Goal: Task Accomplishment & Management: Use online tool/utility

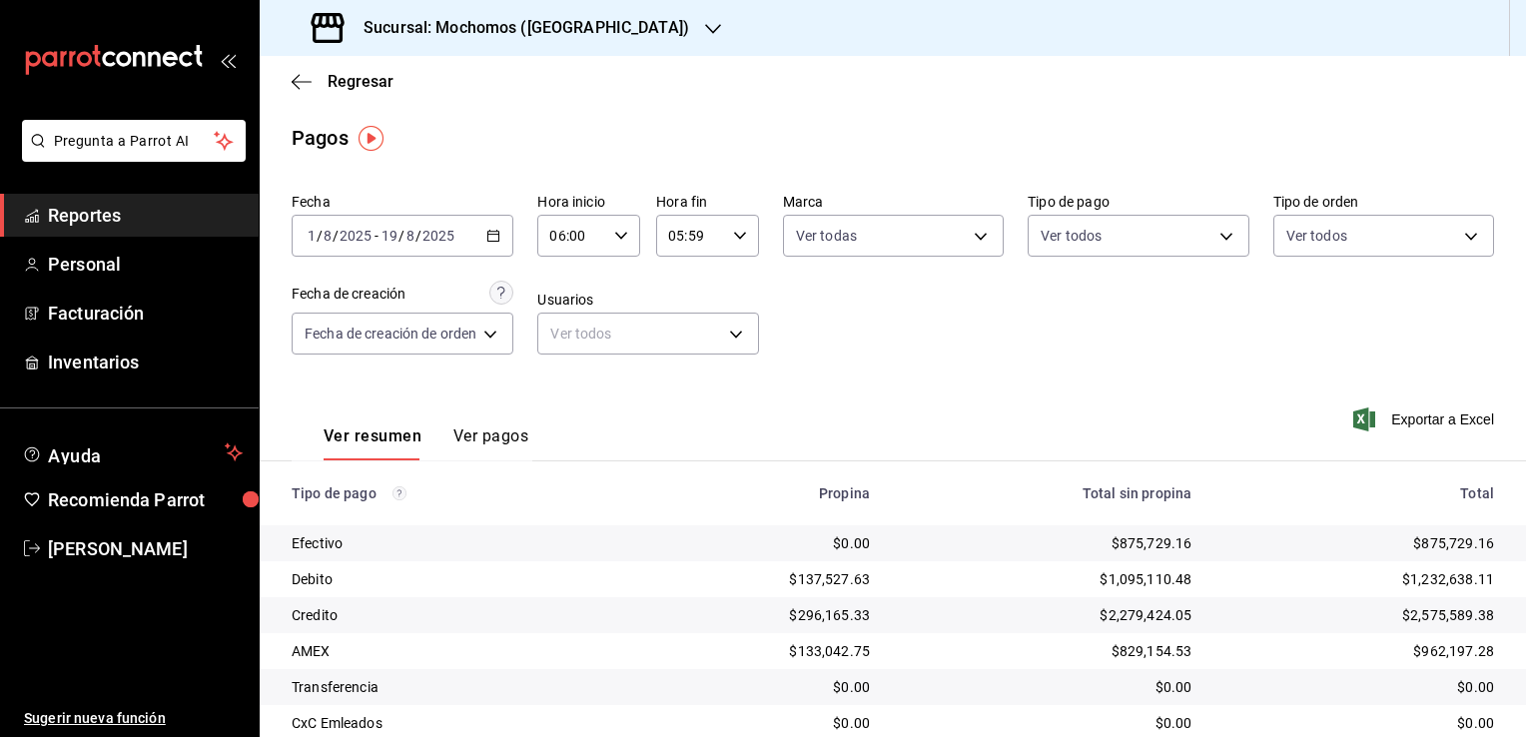
click at [501, 16] on h3 "Sucursal: Mochomos ([GEOGRAPHIC_DATA])" at bounding box center [519, 28] width 342 height 24
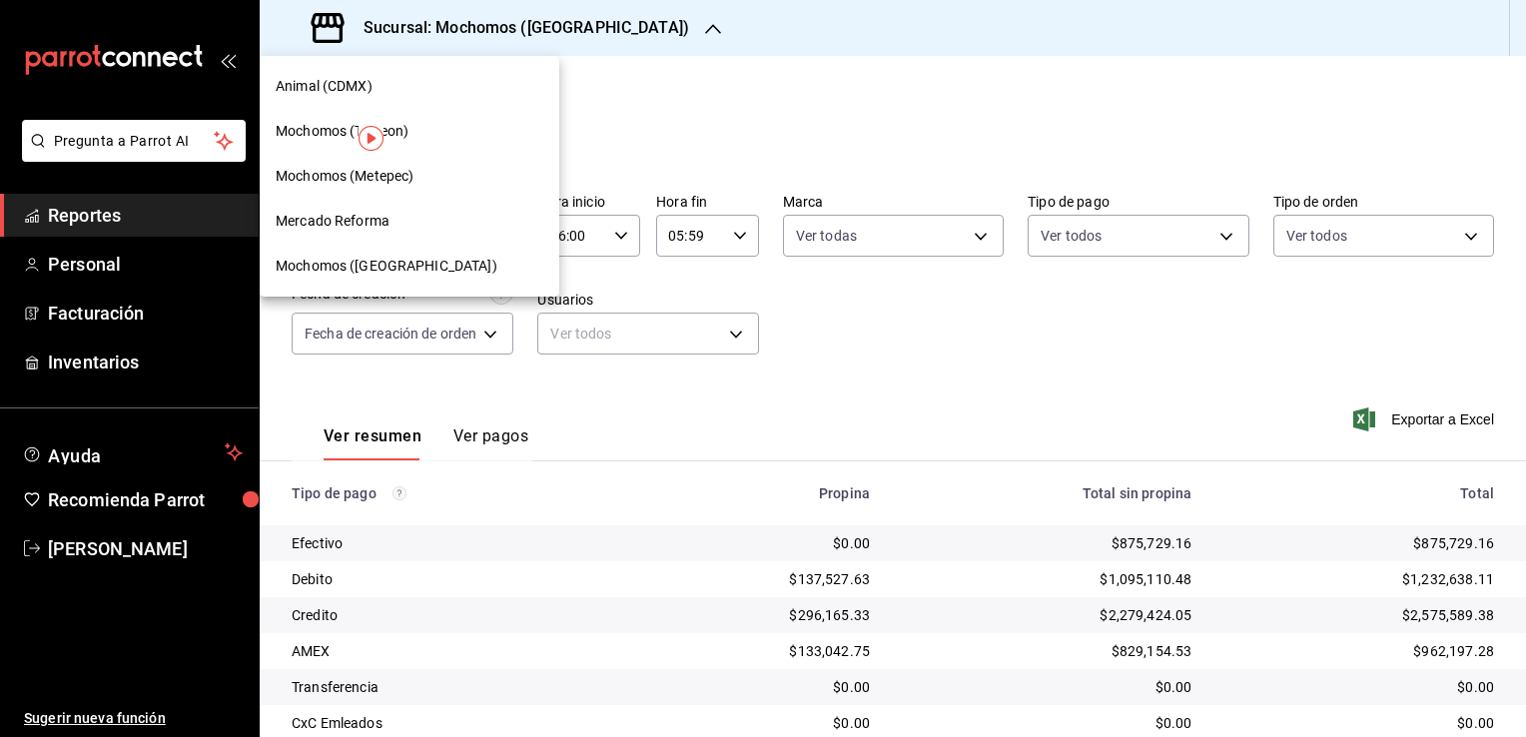
click at [433, 129] on div "Mochomos (Torreon)" at bounding box center [410, 131] width 268 height 21
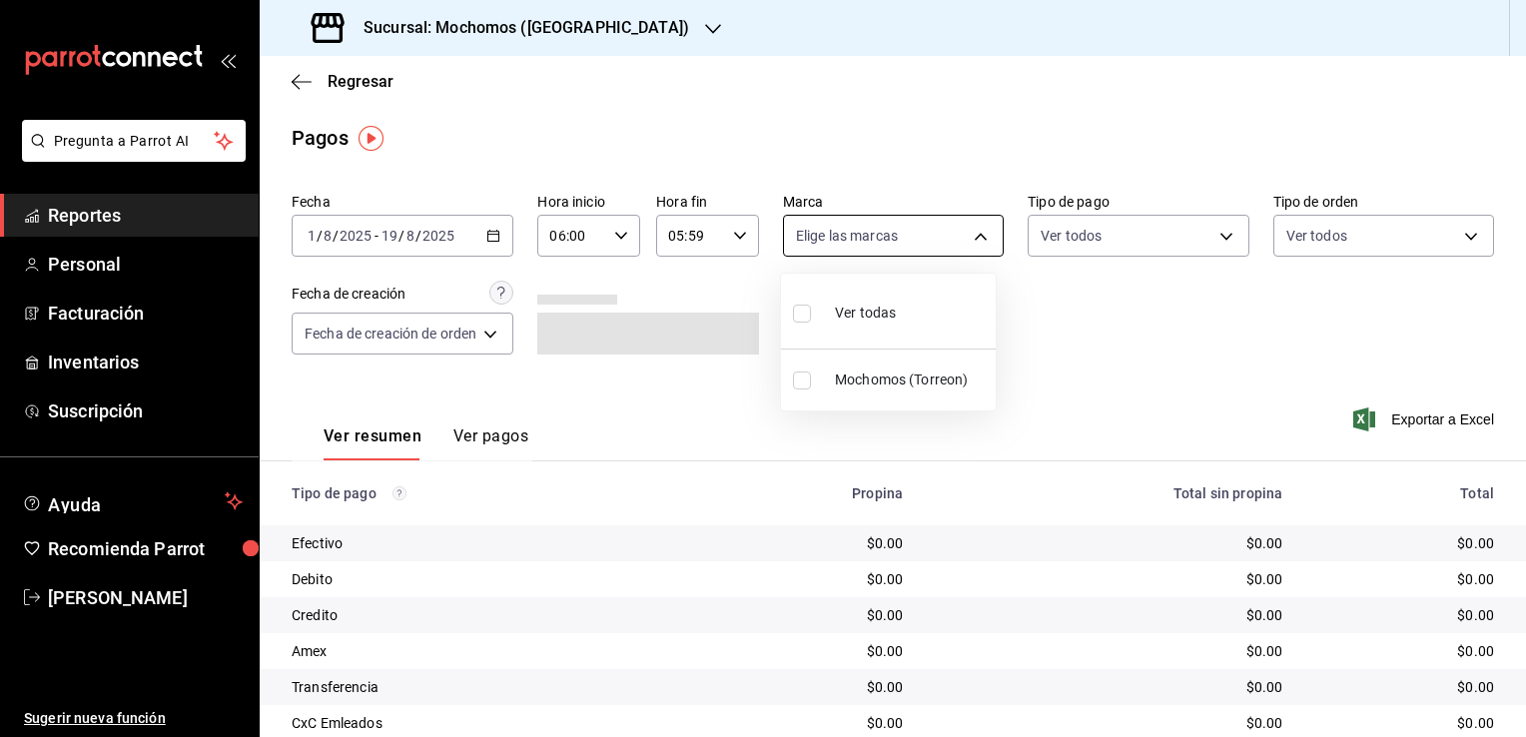
click at [944, 240] on body "Pregunta a Parrot AI Reportes Personal Facturación Inventarios Suscripción Ayud…" at bounding box center [763, 368] width 1526 height 737
click at [865, 313] on span "Ver todas" at bounding box center [865, 313] width 61 height 21
type input "c8544d00-0077-49dd-9e07-f6fffff65e49"
checkbox input "true"
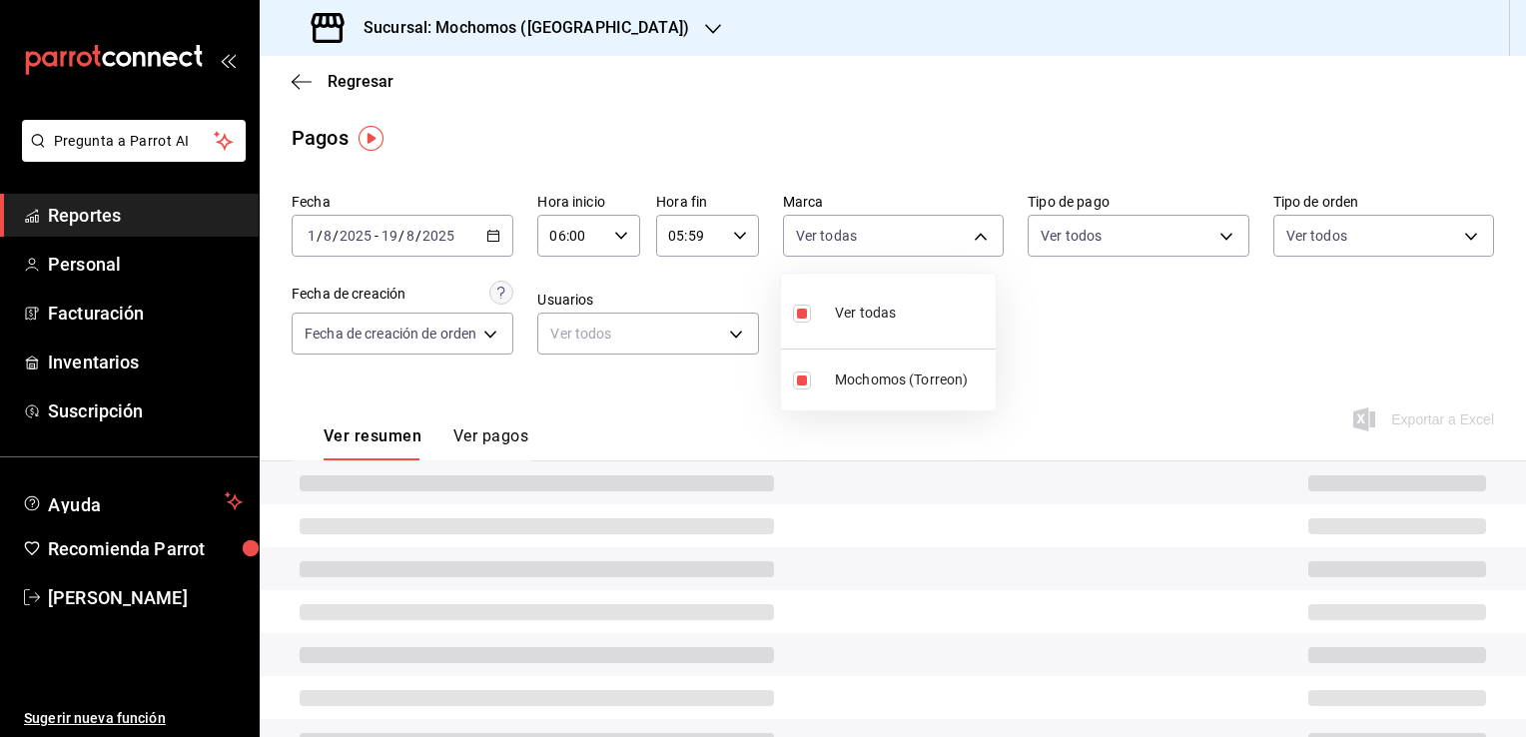
click at [1106, 342] on div at bounding box center [763, 368] width 1526 height 737
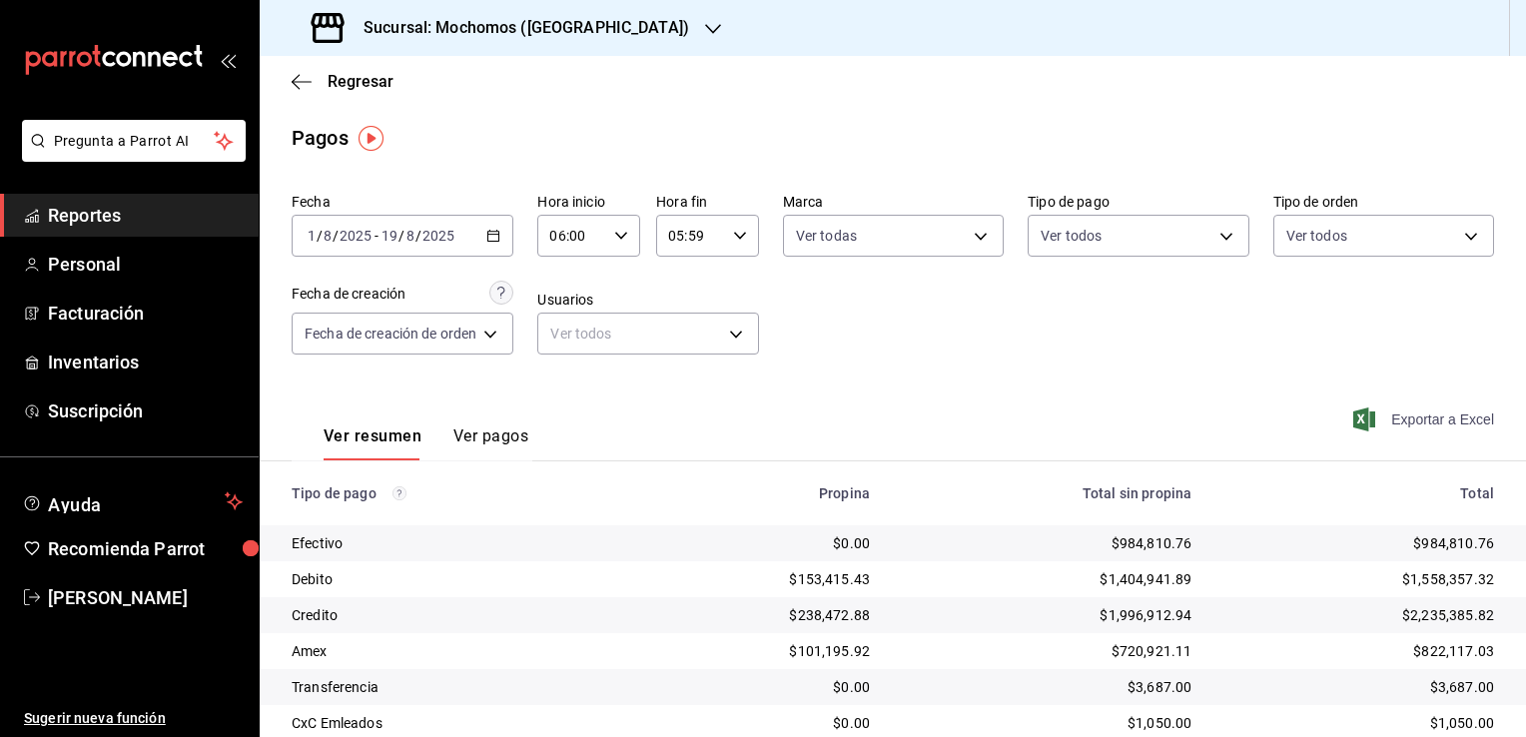
click at [1418, 416] on span "Exportar a Excel" at bounding box center [1425, 419] width 137 height 24
click at [951, 362] on div "Fecha [DATE] [DATE] - [DATE] [DATE] Hora inicio 06:00 Hora inicio Hora fin 05:5…" at bounding box center [893, 282] width 1202 height 194
click at [176, 210] on span "Reportes" at bounding box center [145, 215] width 195 height 27
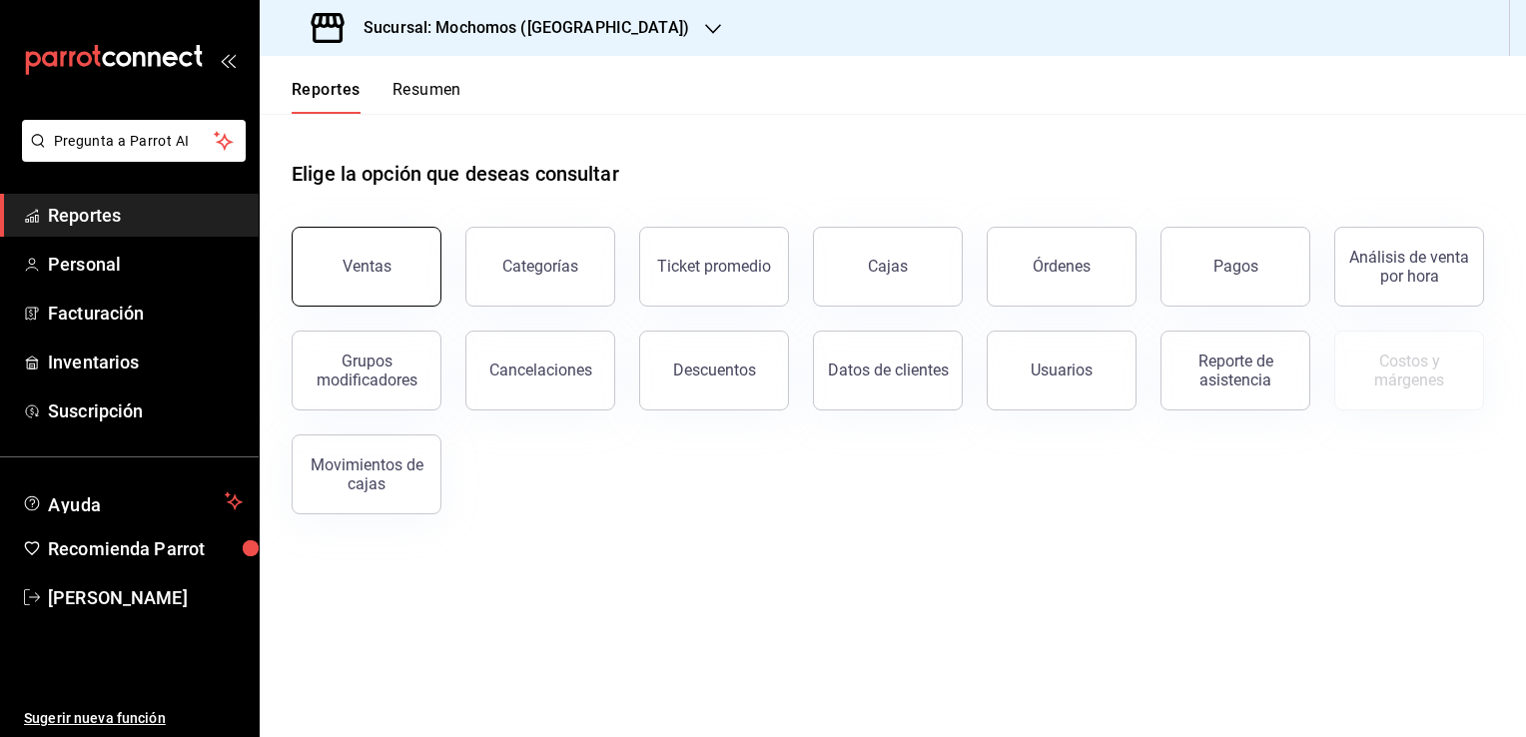
click at [364, 271] on div "Ventas" at bounding box center [367, 266] width 49 height 19
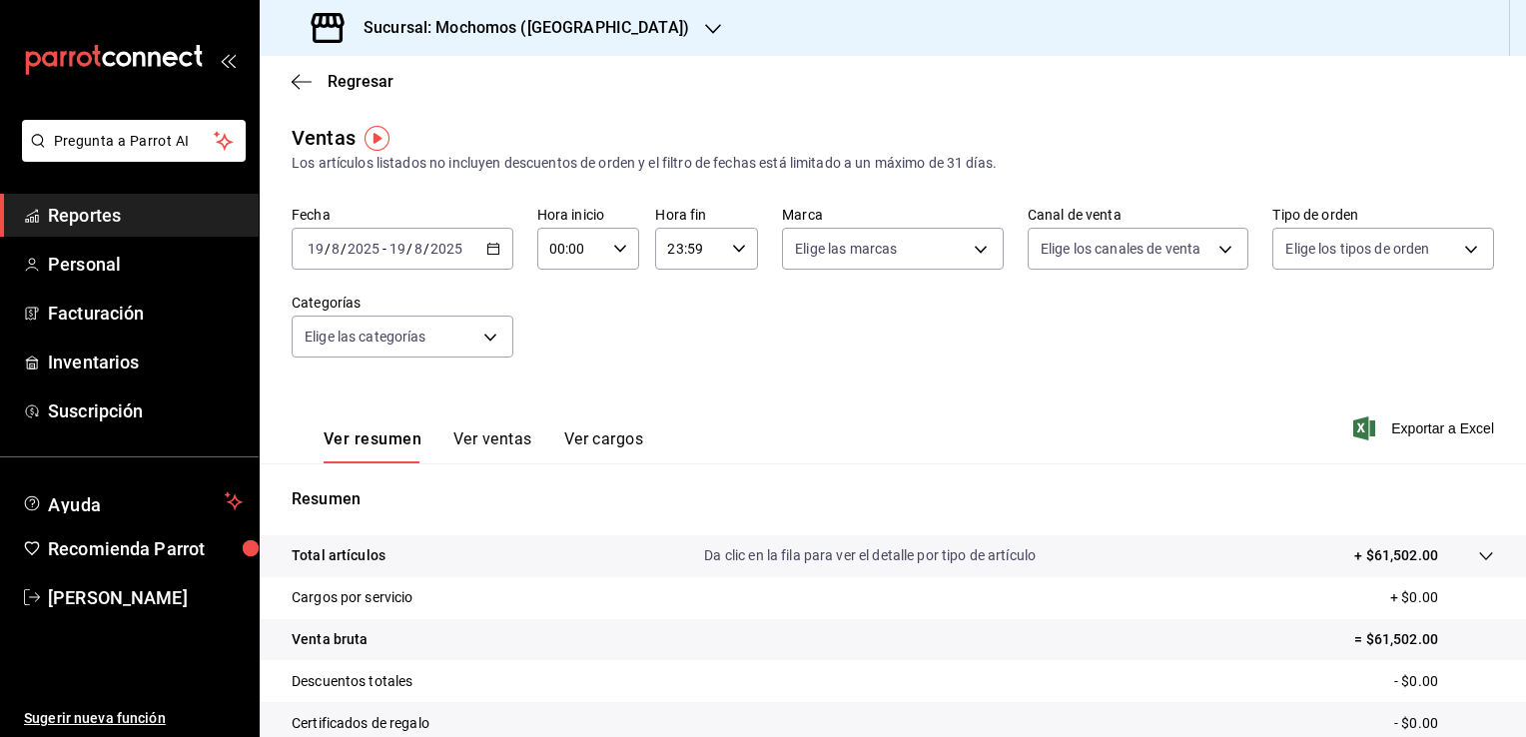
click at [491, 246] on icon "button" at bounding box center [493, 249] width 14 height 14
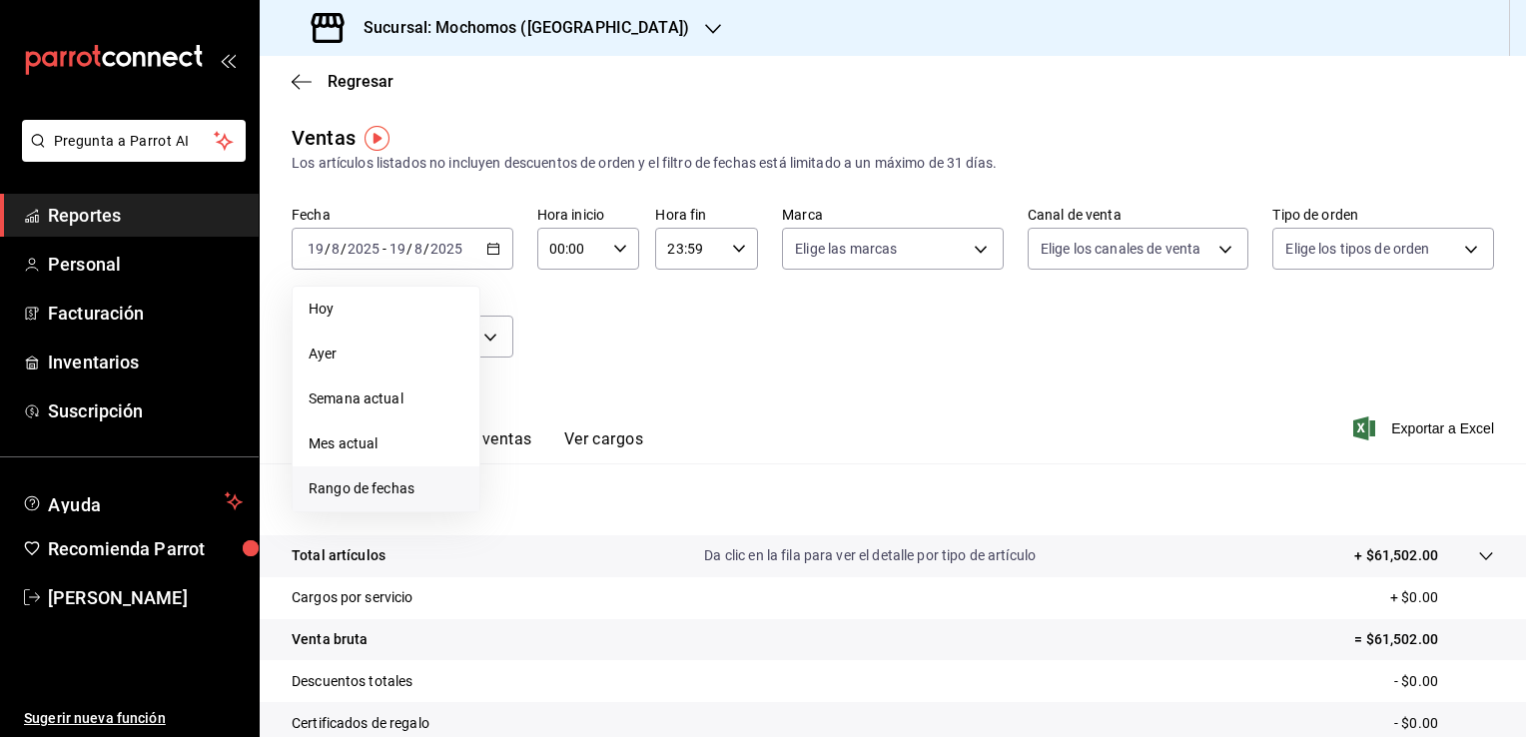
click at [415, 485] on span "Rango de fechas" at bounding box center [386, 488] width 155 height 21
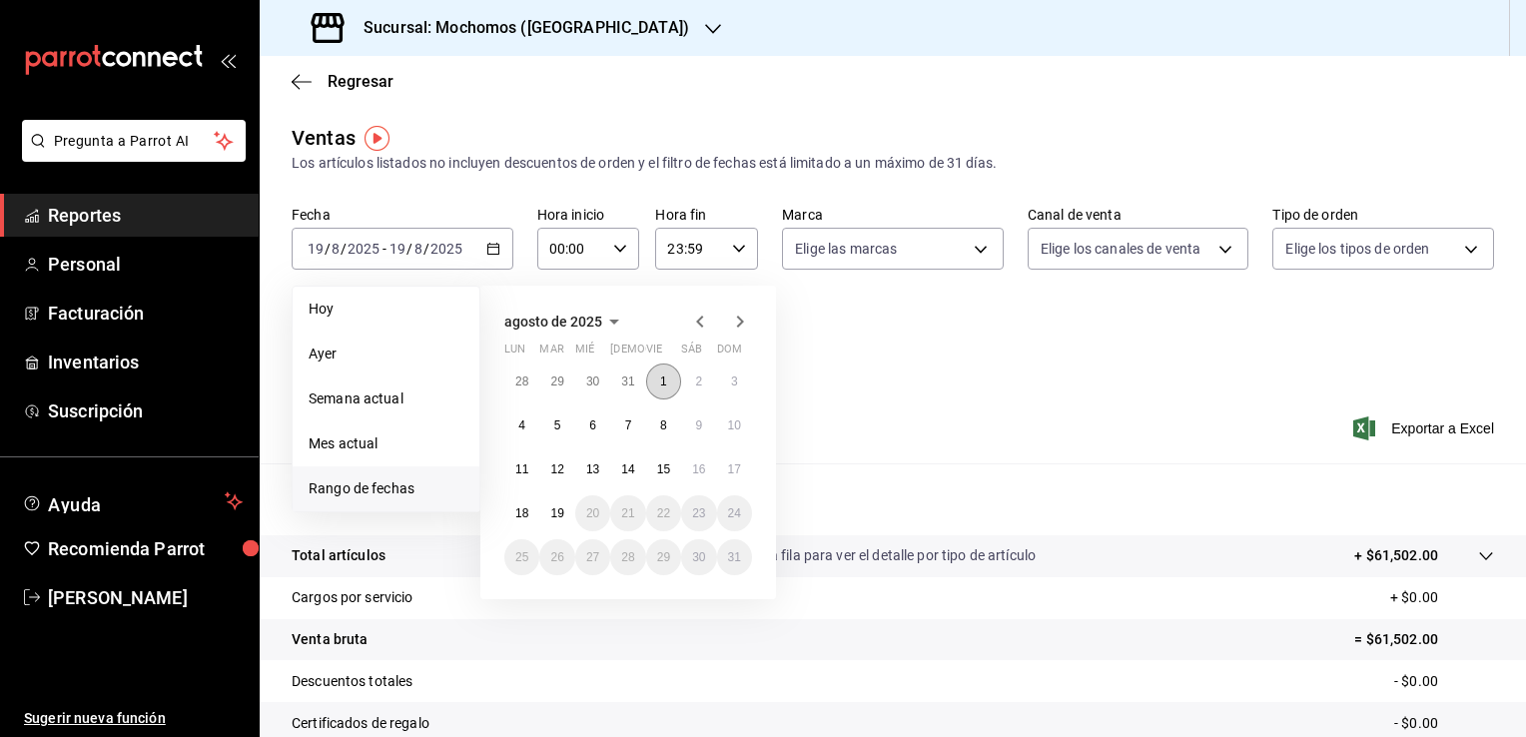
click at [669, 376] on button "1" at bounding box center [663, 382] width 35 height 36
click at [556, 516] on abbr "19" at bounding box center [556, 513] width 13 height 14
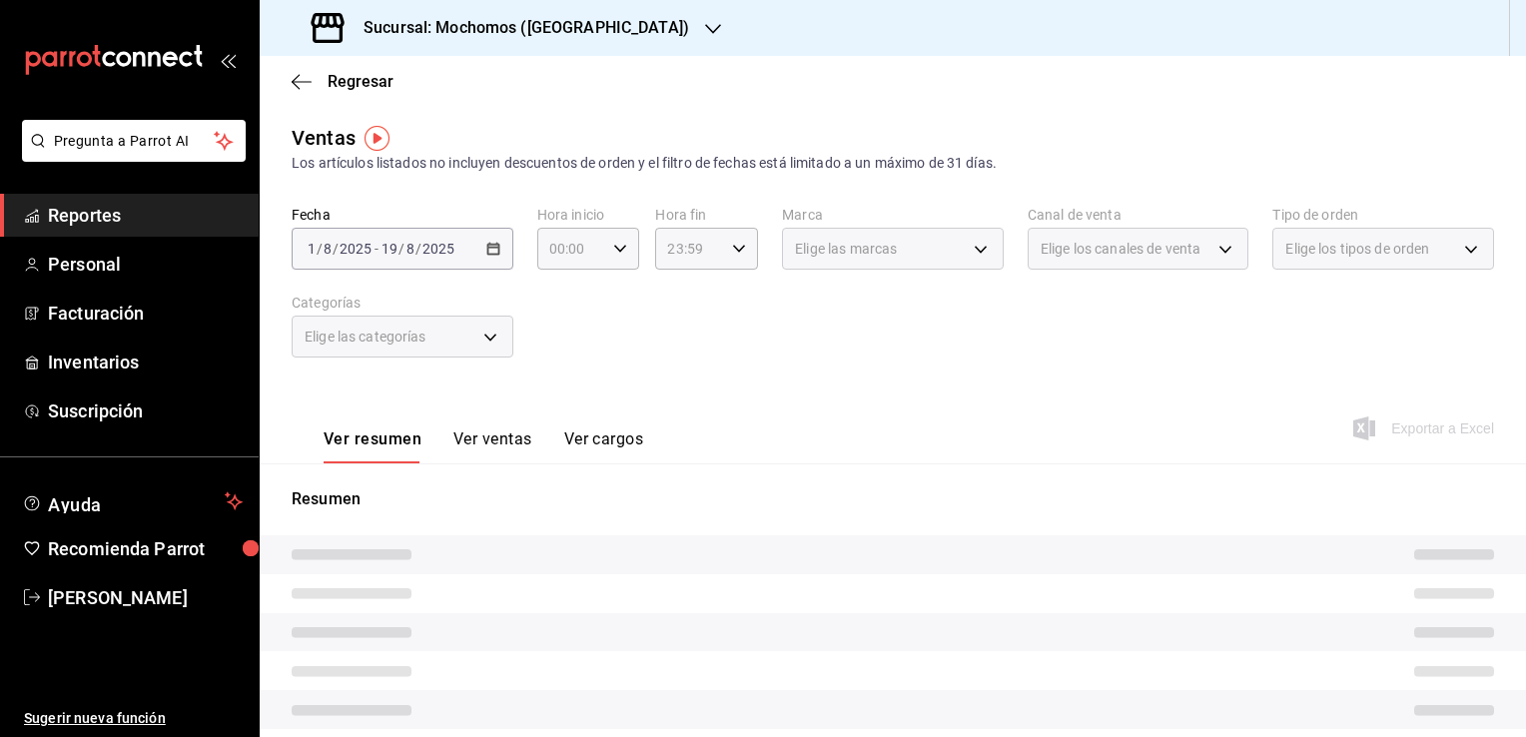
click at [783, 386] on div "Ver resumen Ver ventas Ver cargos Exportar a Excel" at bounding box center [893, 423] width 1266 height 82
click at [615, 246] on icon "button" at bounding box center [620, 249] width 14 height 14
click at [555, 400] on span "02" at bounding box center [559, 396] width 19 height 16
type input "02:00"
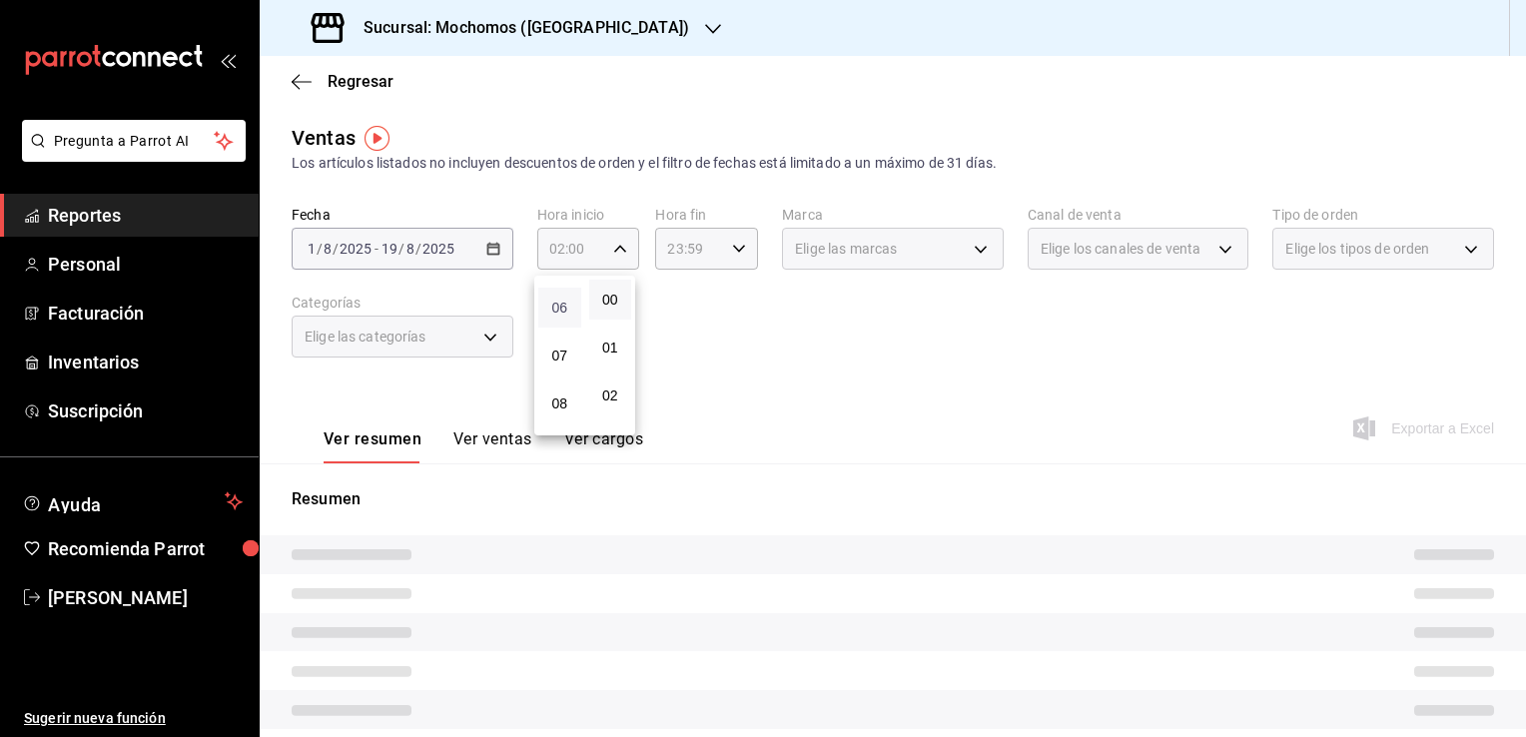
click at [556, 313] on span "06" at bounding box center [559, 308] width 19 height 16
type input "06:00"
click at [731, 336] on div at bounding box center [763, 368] width 1526 height 737
click at [733, 249] on icon "button" at bounding box center [739, 249] width 14 height 14
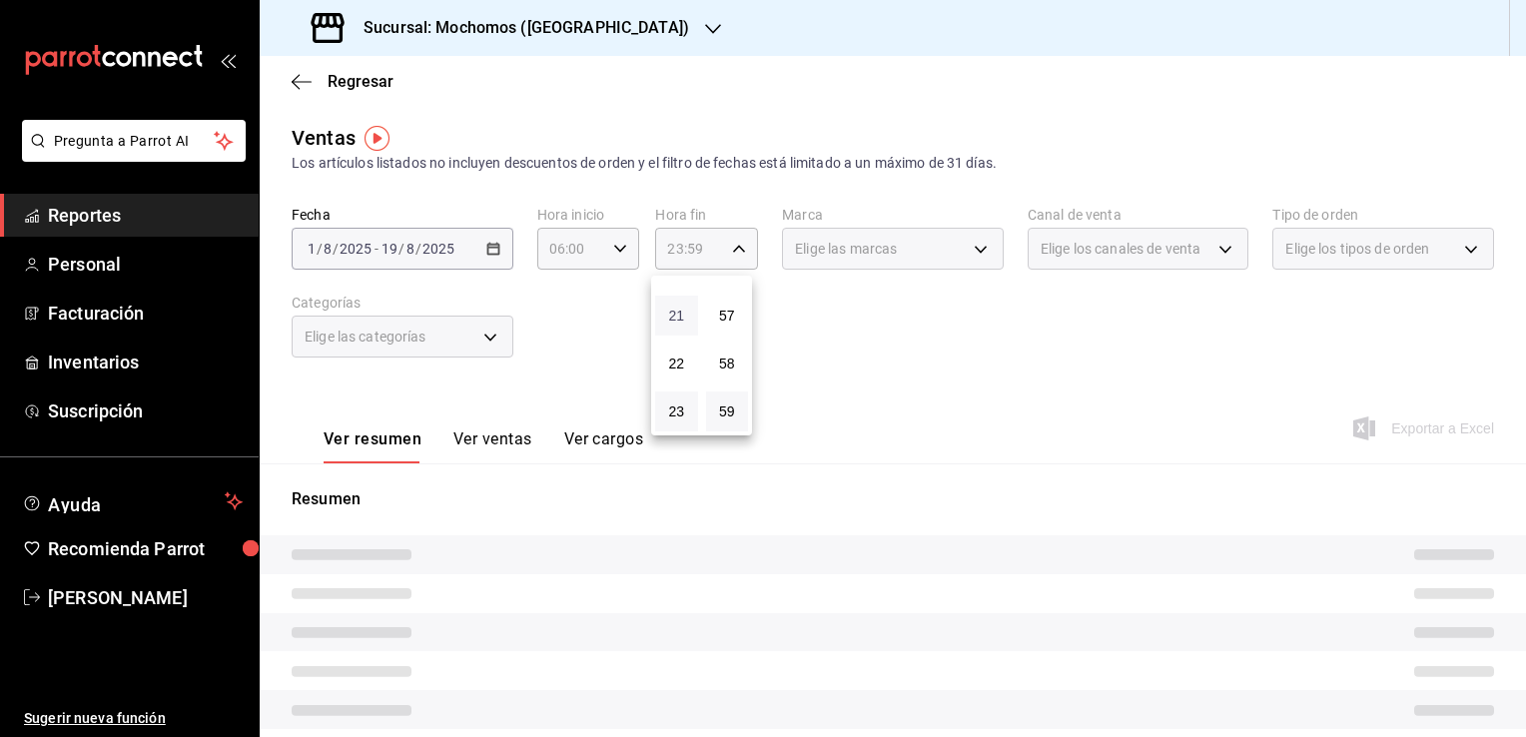
click at [675, 317] on span "21" at bounding box center [676, 316] width 19 height 16
type input "21:59"
click at [673, 369] on span "05" at bounding box center [676, 369] width 19 height 16
type input "05:59"
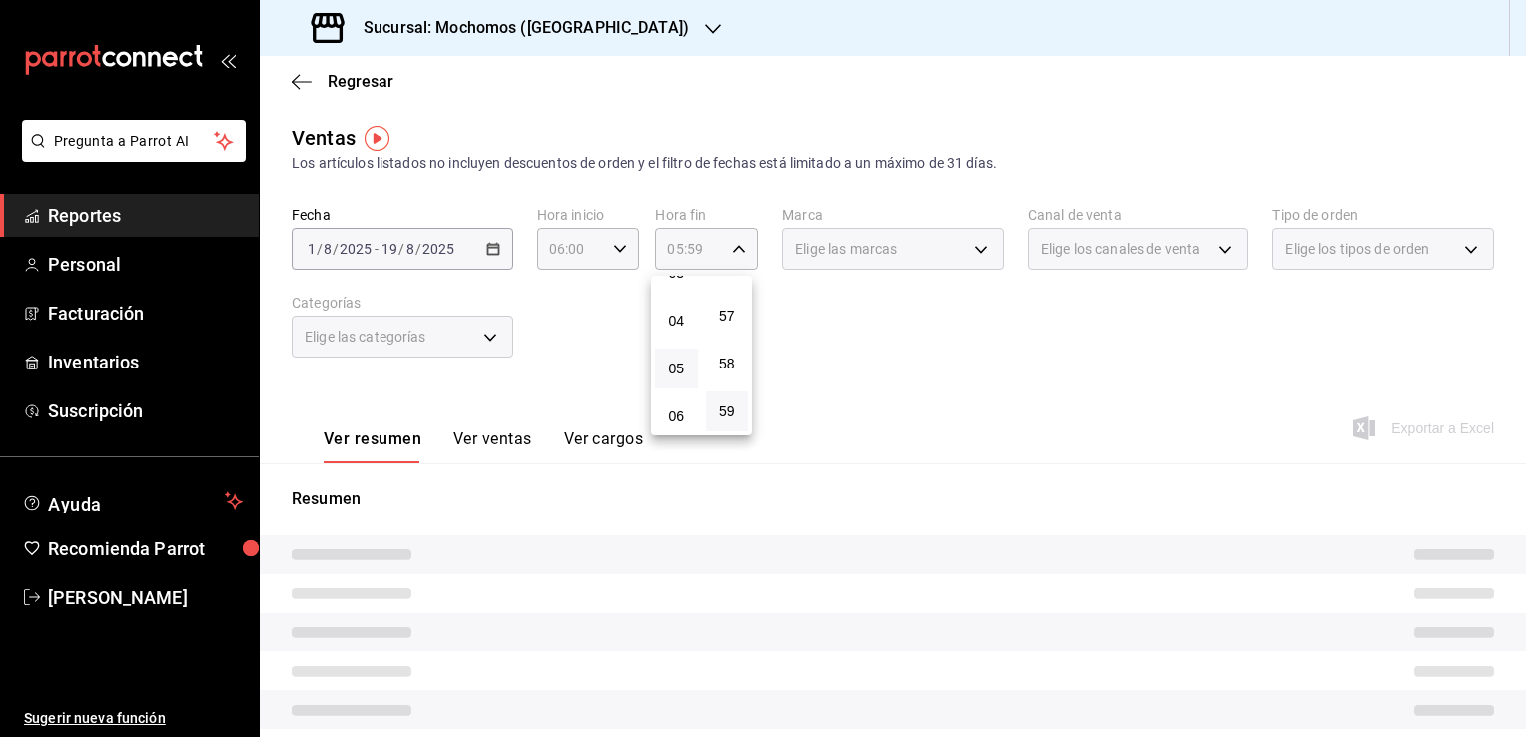
click at [887, 364] on div at bounding box center [763, 368] width 1526 height 737
click at [969, 249] on div "Elige las marcas" at bounding box center [893, 249] width 222 height 42
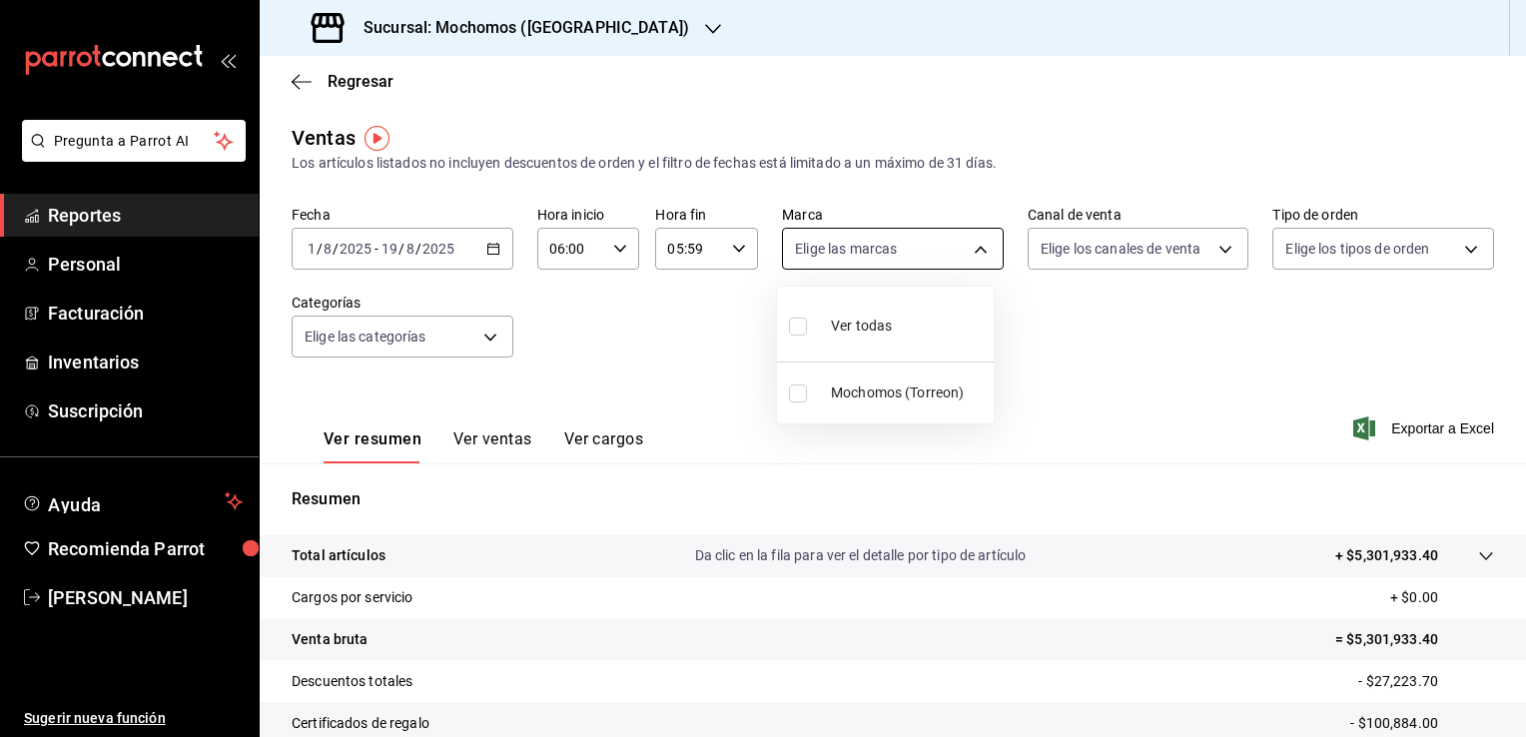
click at [971, 251] on body "Pregunta a Parrot AI Reportes Personal Facturación Inventarios Suscripción Ayud…" at bounding box center [763, 368] width 1526 height 737
click at [857, 335] on span "Ver todas" at bounding box center [861, 326] width 61 height 21
type input "c8544d00-0077-49dd-9e07-f6fffff65e49"
checkbox input "true"
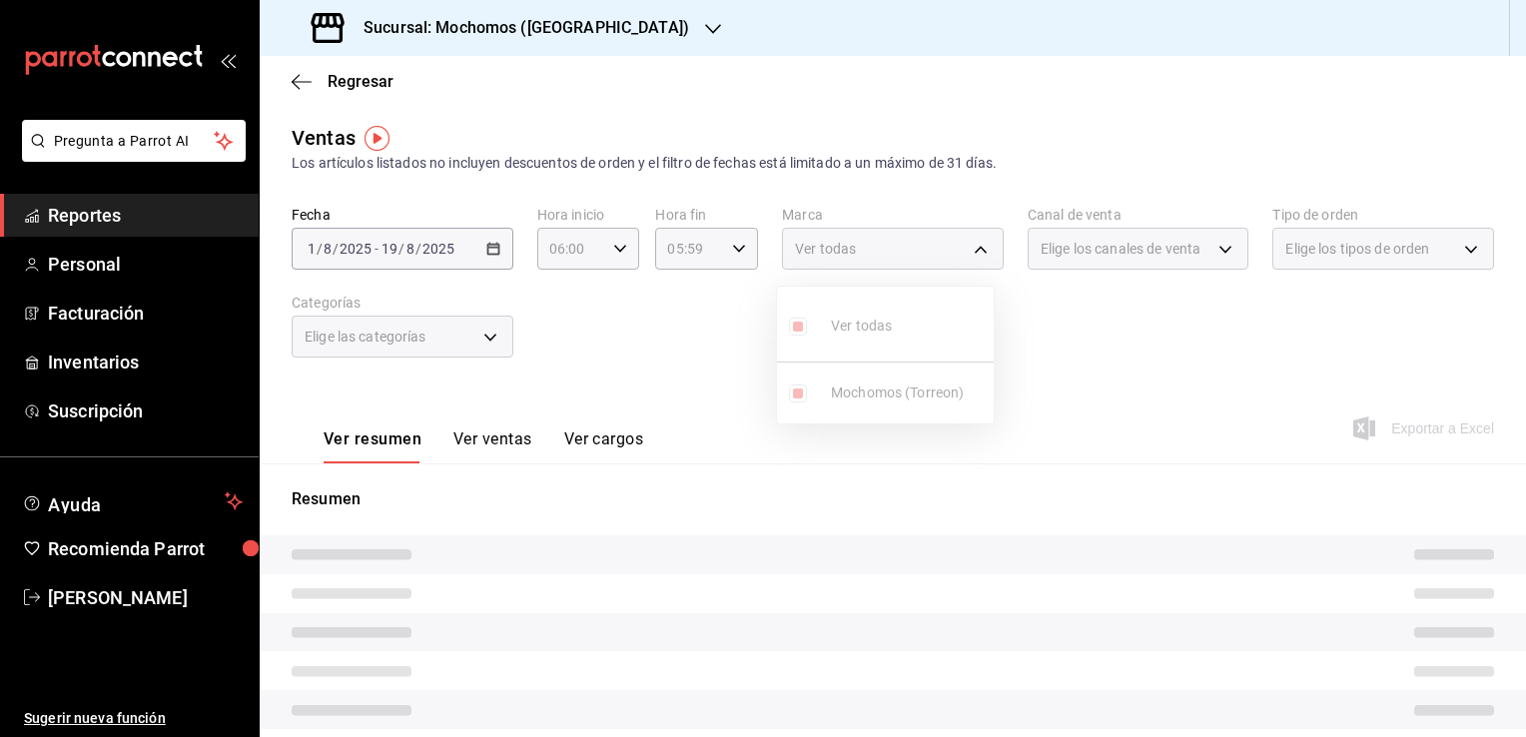
click at [1070, 374] on div at bounding box center [763, 368] width 1526 height 737
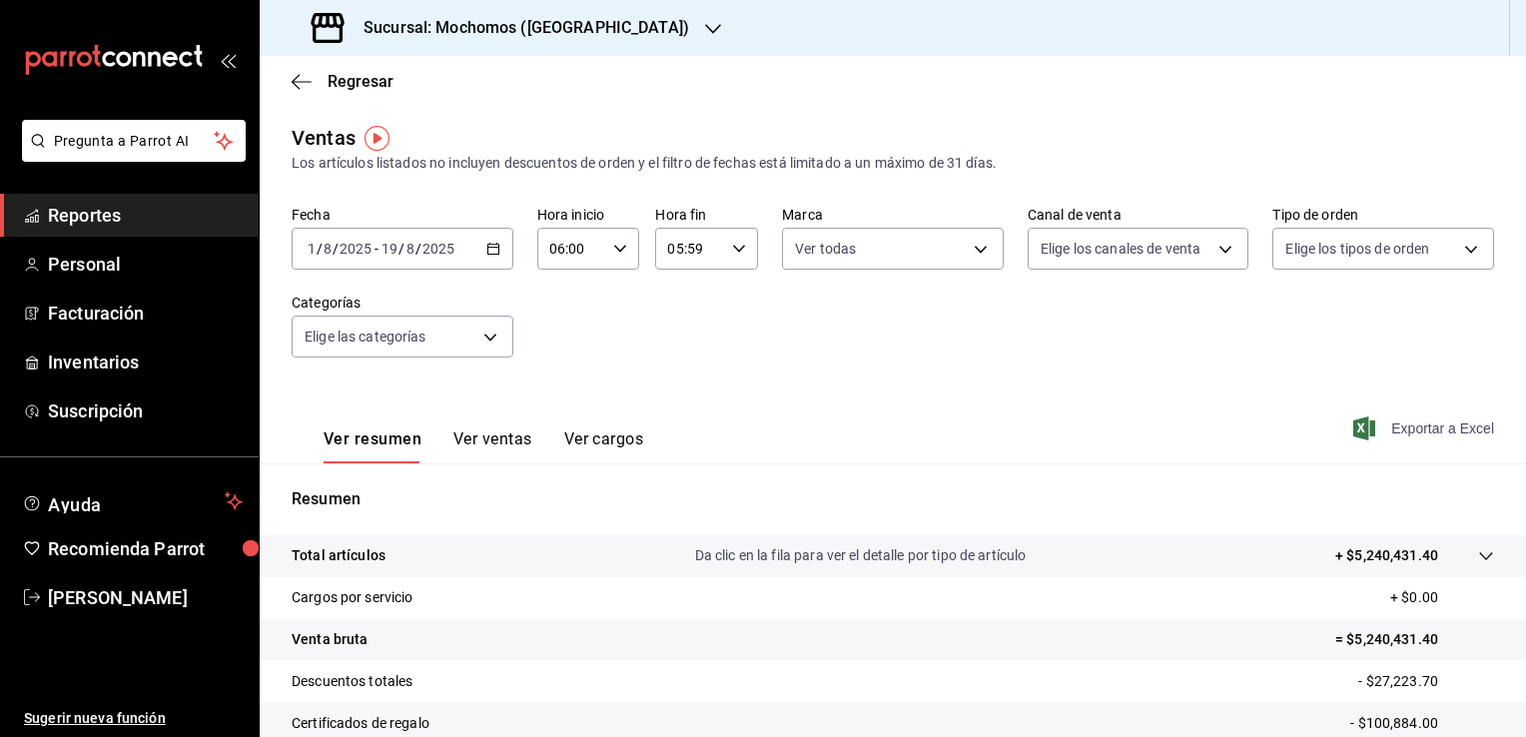
click at [1406, 426] on span "Exportar a Excel" at bounding box center [1425, 428] width 137 height 24
click at [903, 354] on div "Fecha [DATE] [DATE] - [DATE] [DATE] Hora inicio 06:00 Hora inicio Hora fin 05:5…" at bounding box center [893, 294] width 1202 height 176
click at [153, 208] on span "Reportes" at bounding box center [145, 215] width 195 height 27
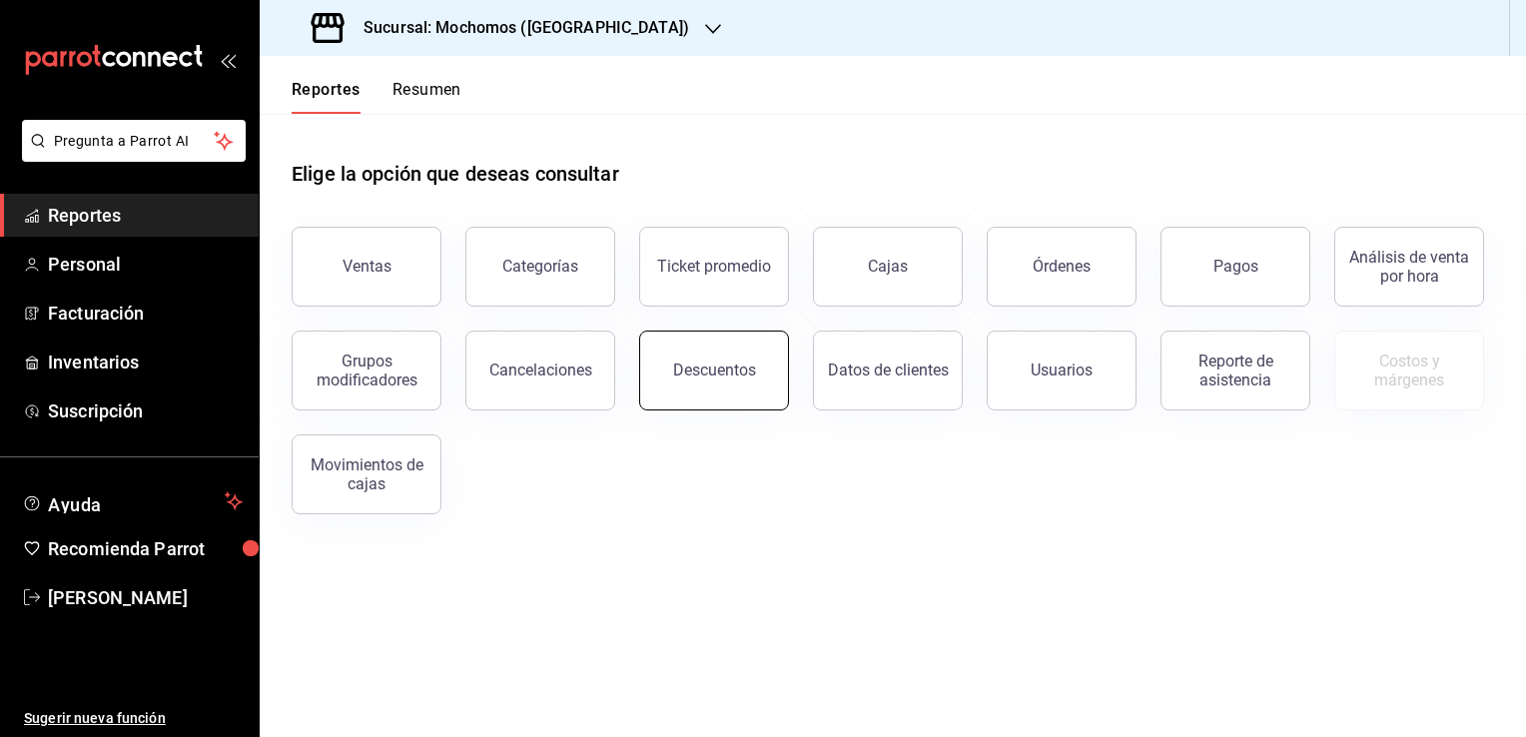
click at [707, 361] on button "Descuentos" at bounding box center [714, 371] width 150 height 80
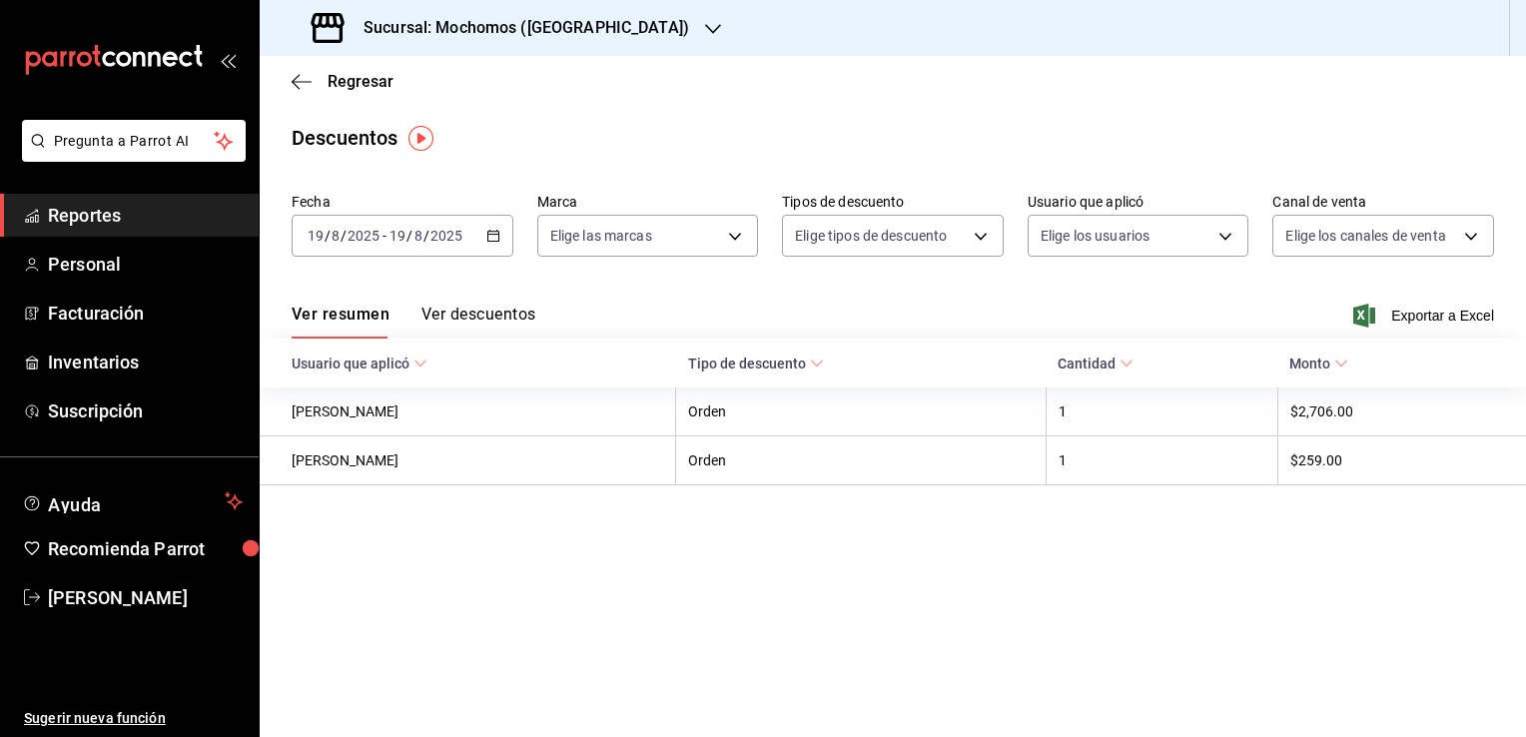
click at [499, 234] on icon "button" at bounding box center [493, 236] width 14 height 14
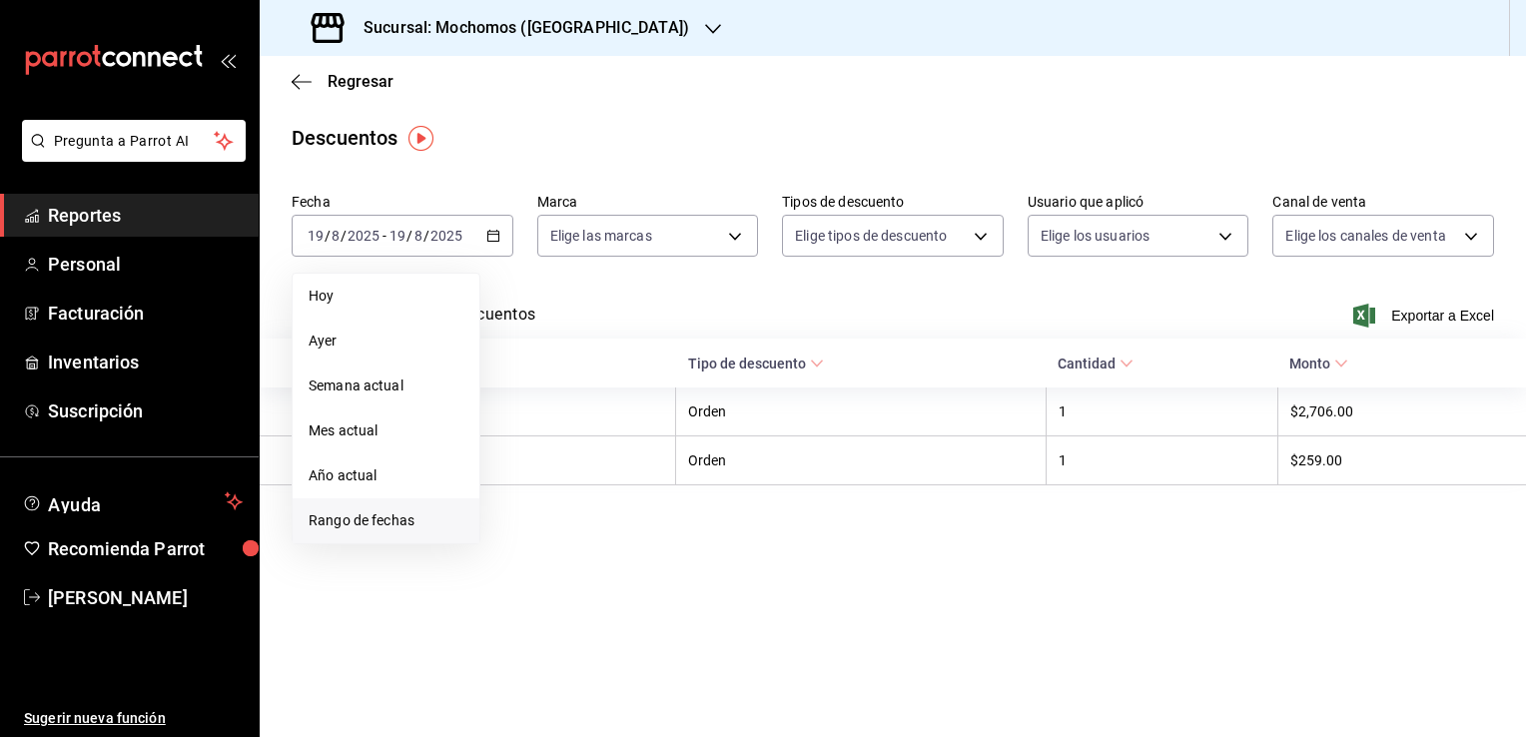
click at [403, 517] on span "Rango de fechas" at bounding box center [386, 520] width 155 height 21
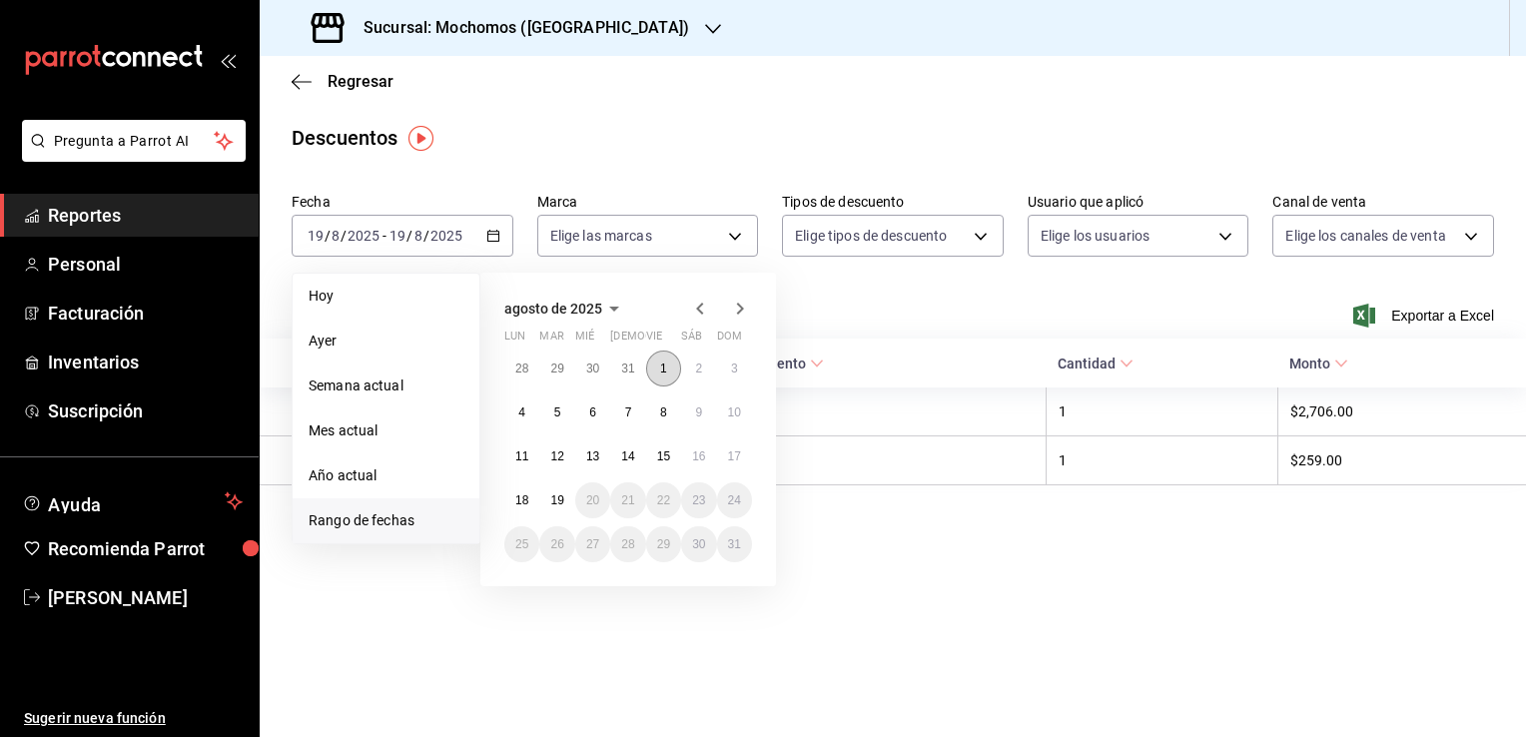
click at [663, 362] on abbr "1" at bounding box center [663, 369] width 7 height 14
click at [559, 497] on abbr "19" at bounding box center [556, 500] width 13 height 14
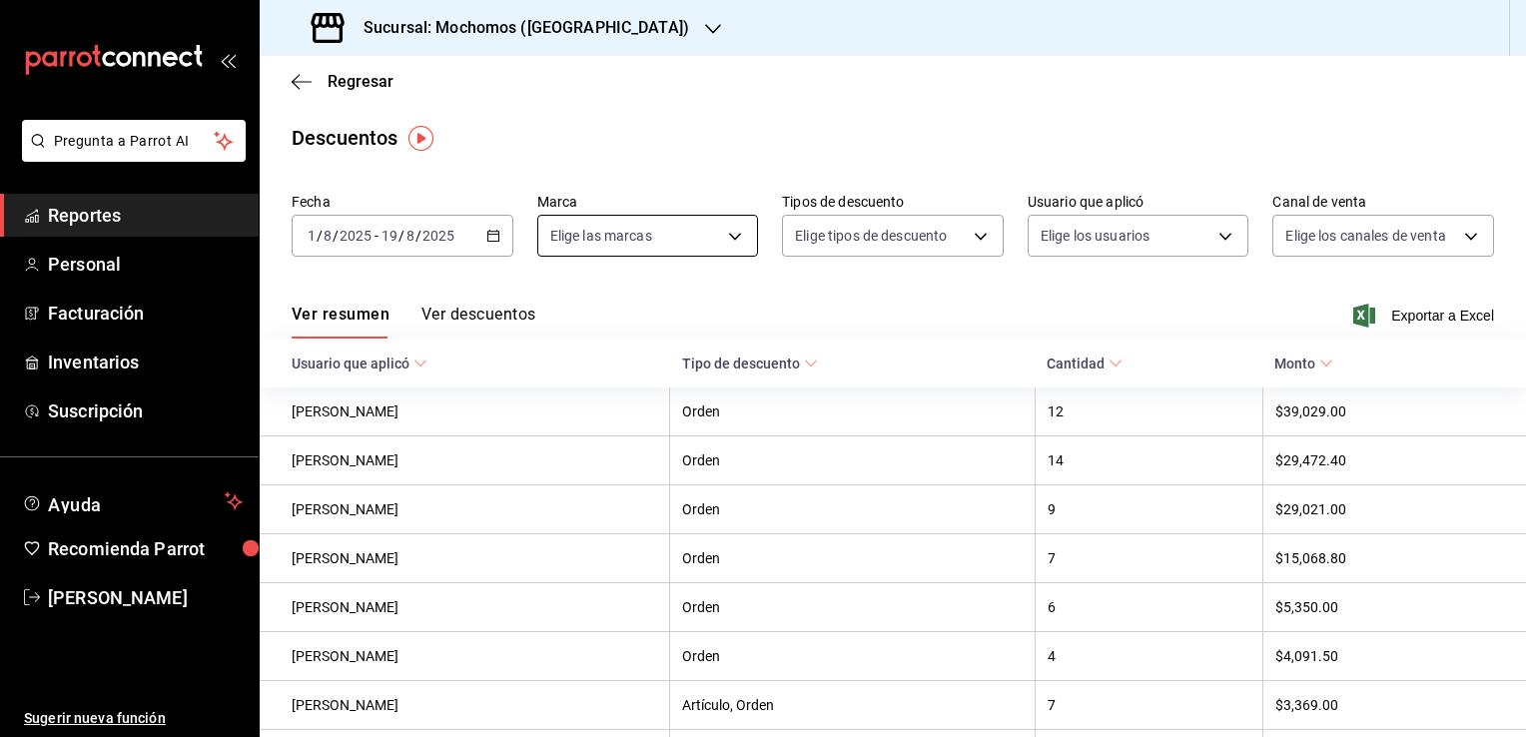
click at [725, 235] on body "Pregunta a Parrot AI Reportes Personal Facturación Inventarios Suscripción Ayud…" at bounding box center [763, 368] width 1526 height 737
click at [678, 302] on li "Ver todas" at bounding box center [643, 311] width 217 height 59
type input "c8544d00-0077-49dd-9e07-f6fffff65e49"
checkbox input "true"
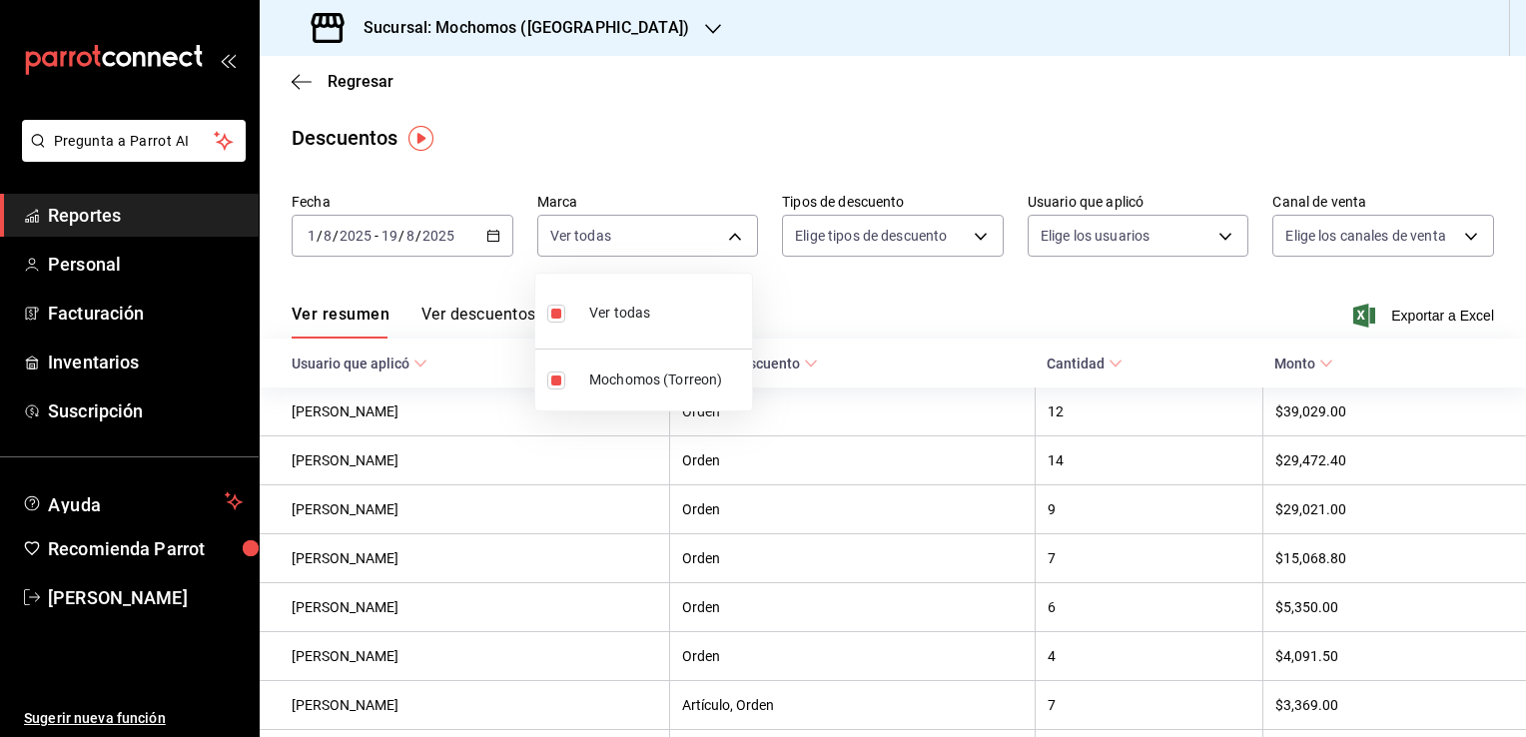
click at [839, 304] on div at bounding box center [763, 368] width 1526 height 737
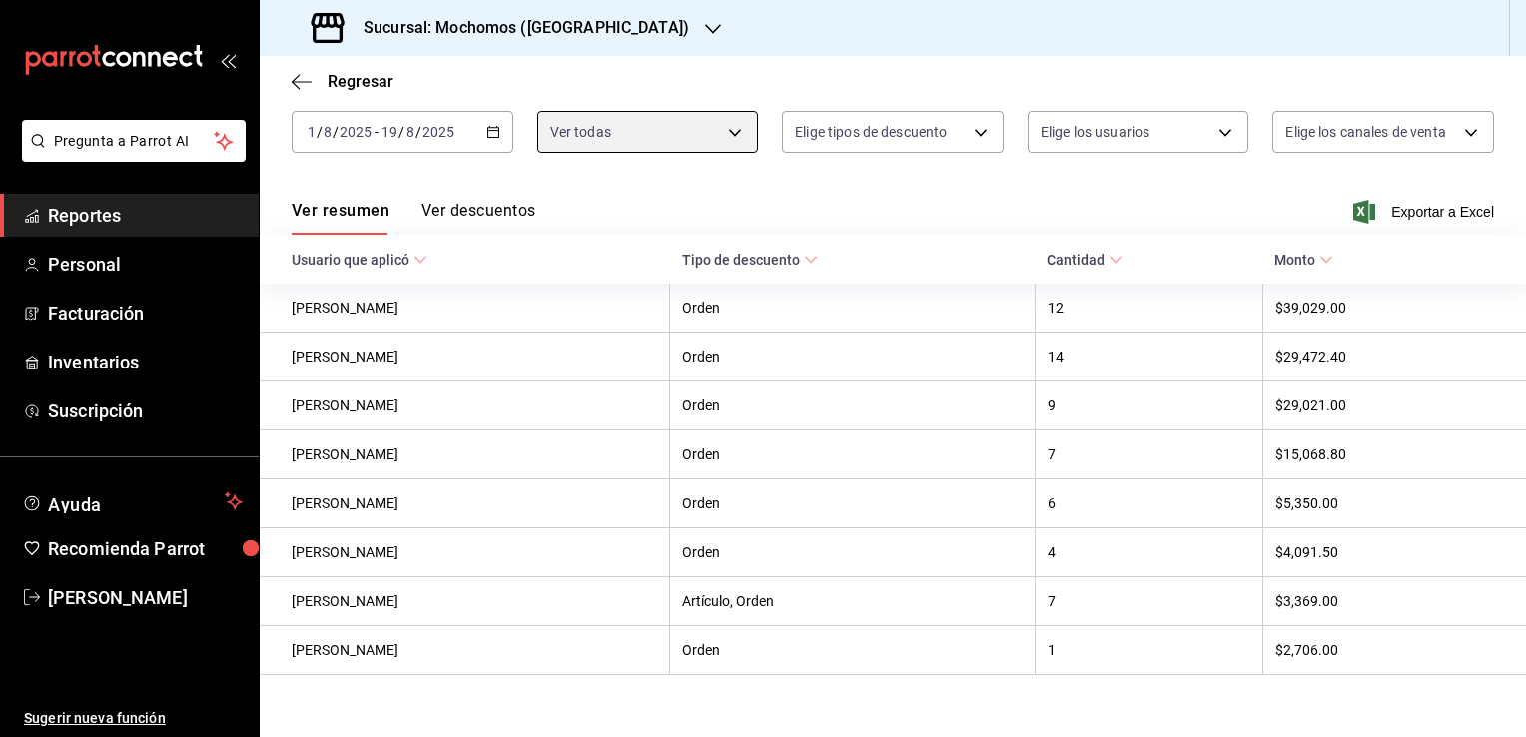
scroll to position [128, 0]
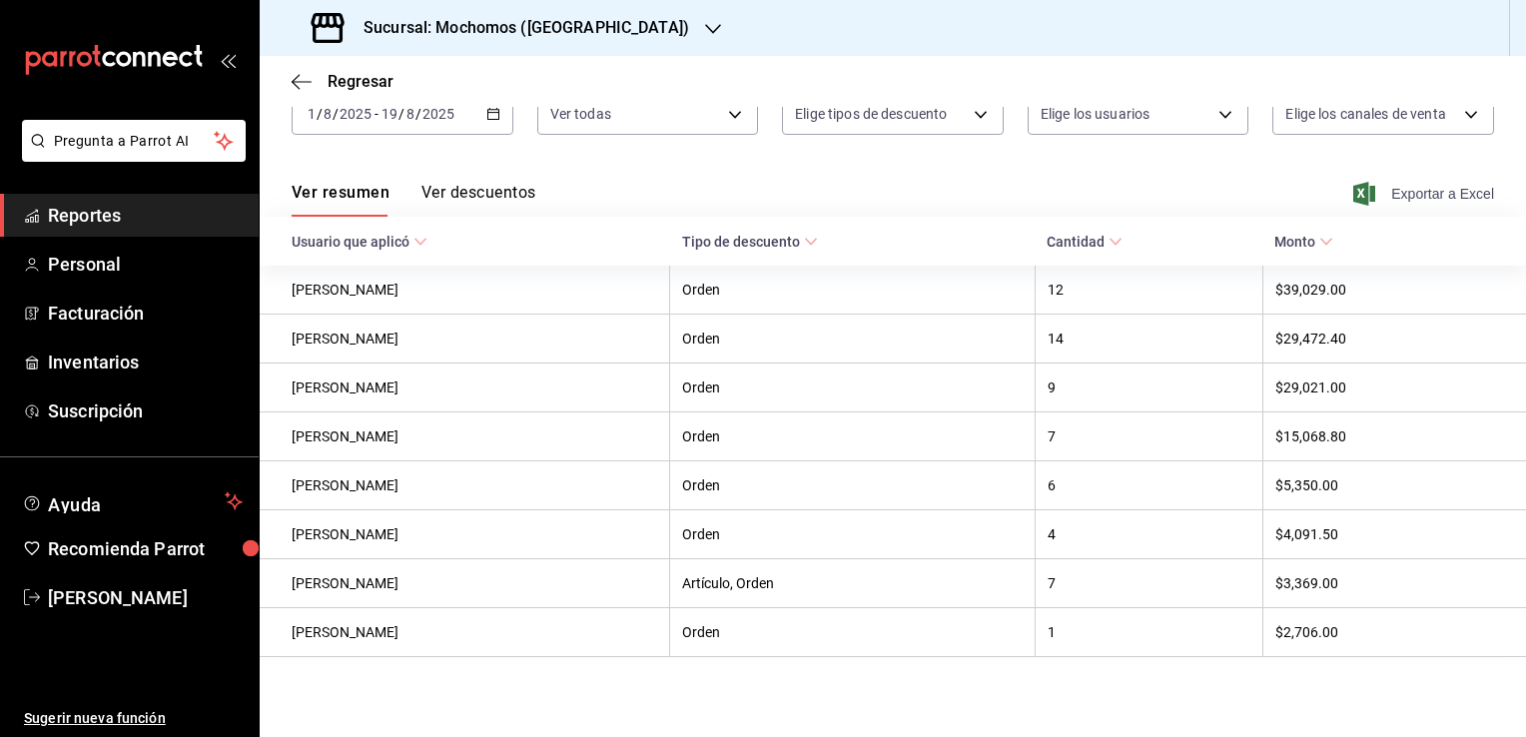
click at [1395, 186] on span "Exportar a Excel" at bounding box center [1425, 194] width 137 height 24
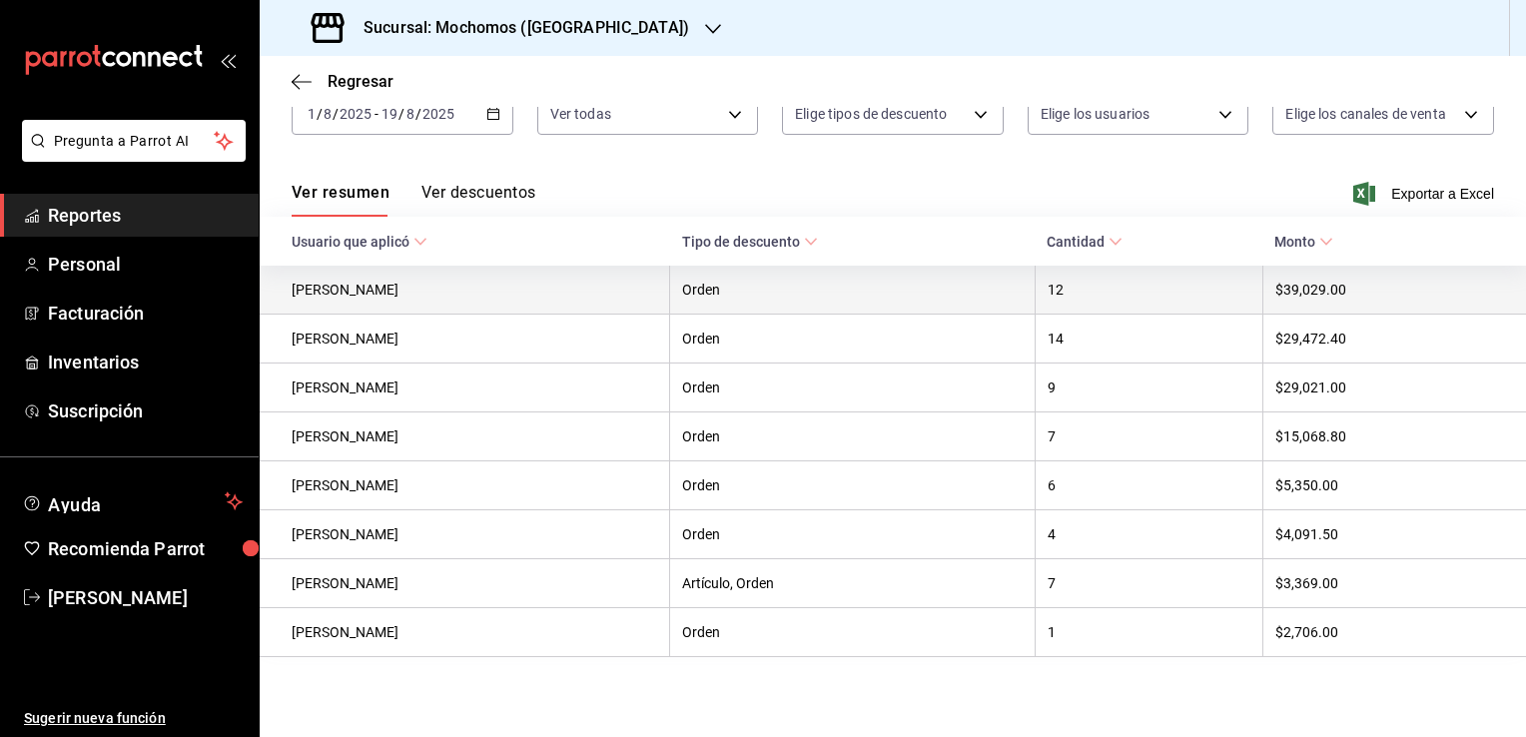
click at [997, 298] on th "Orden" at bounding box center [852, 290] width 365 height 49
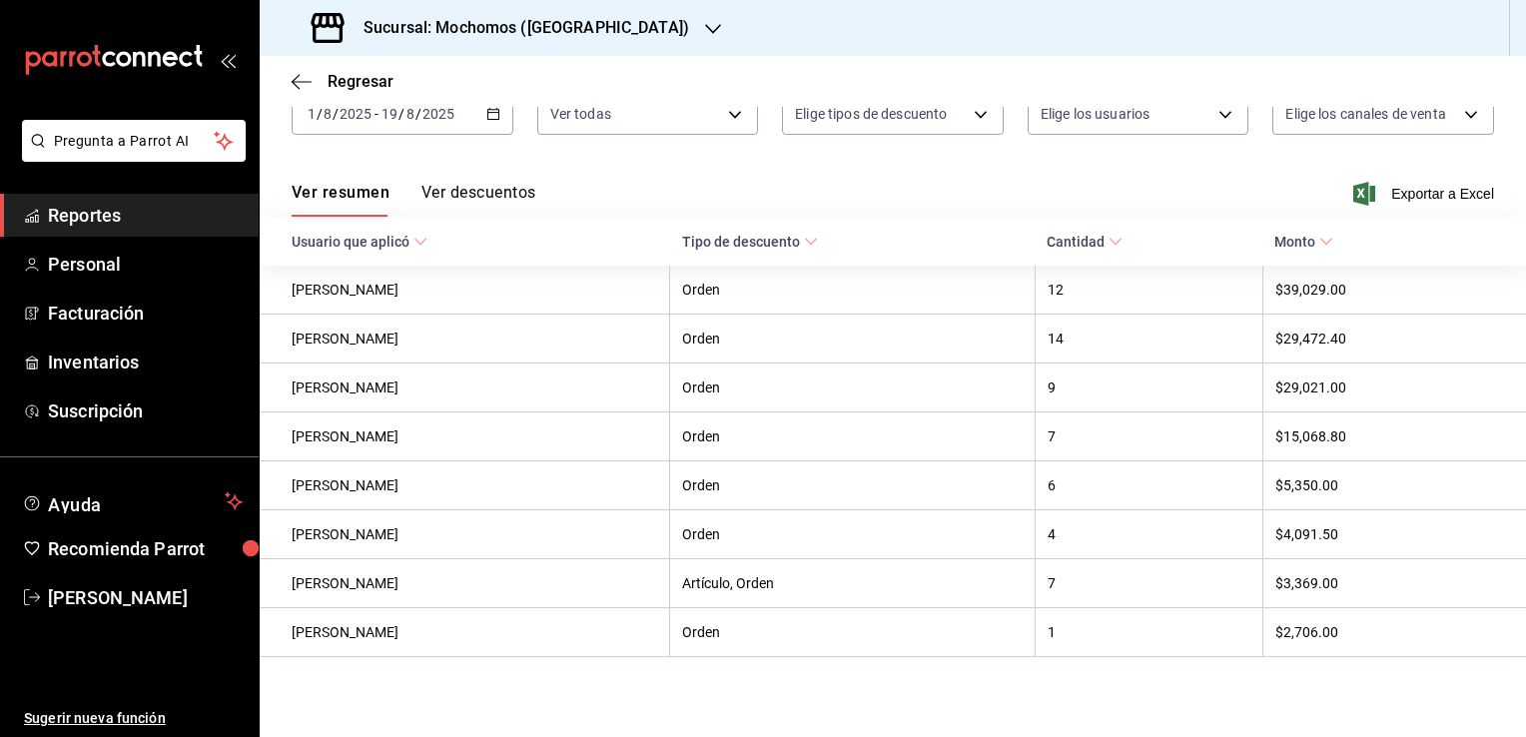
click at [178, 206] on span "Reportes" at bounding box center [145, 215] width 195 height 27
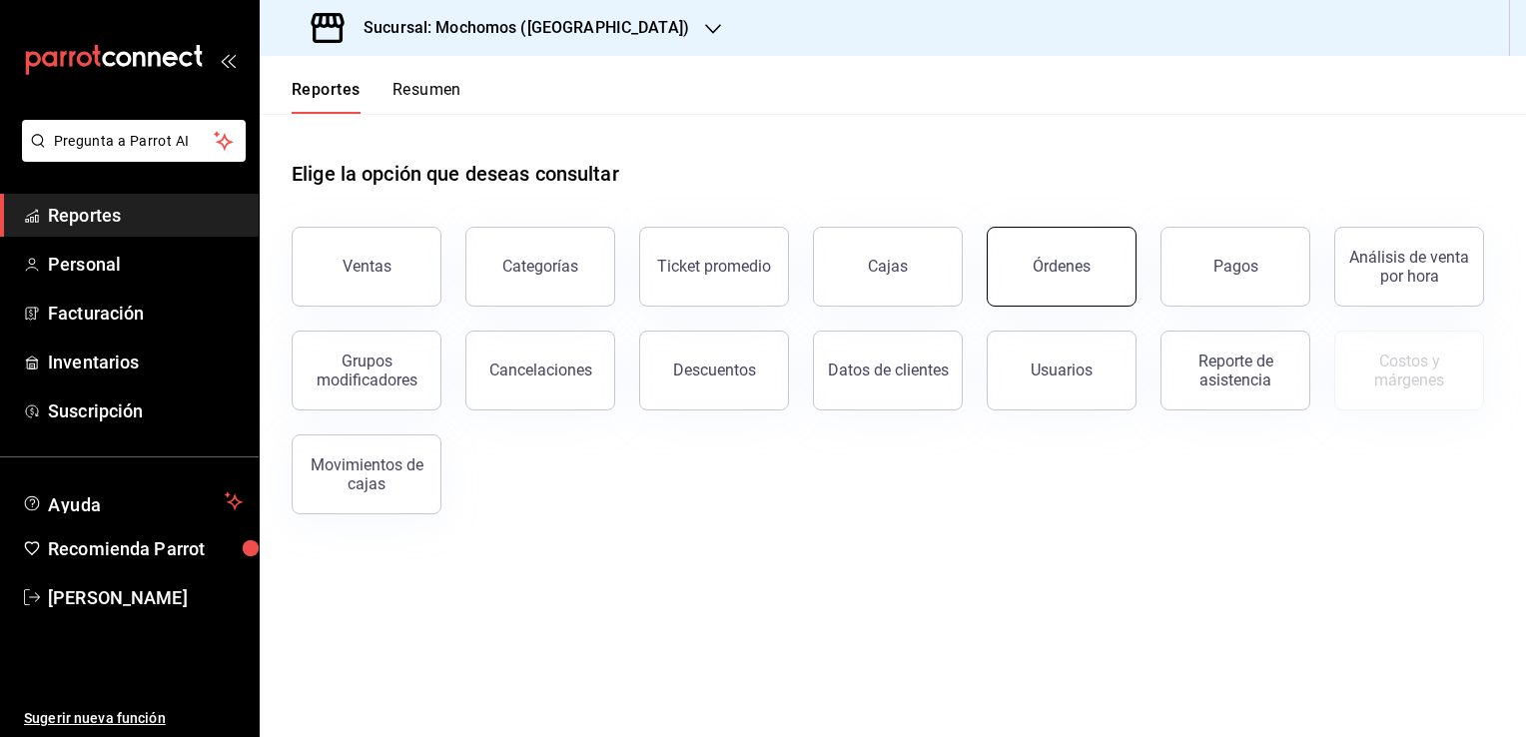
click at [1067, 292] on button "Órdenes" at bounding box center [1062, 267] width 150 height 80
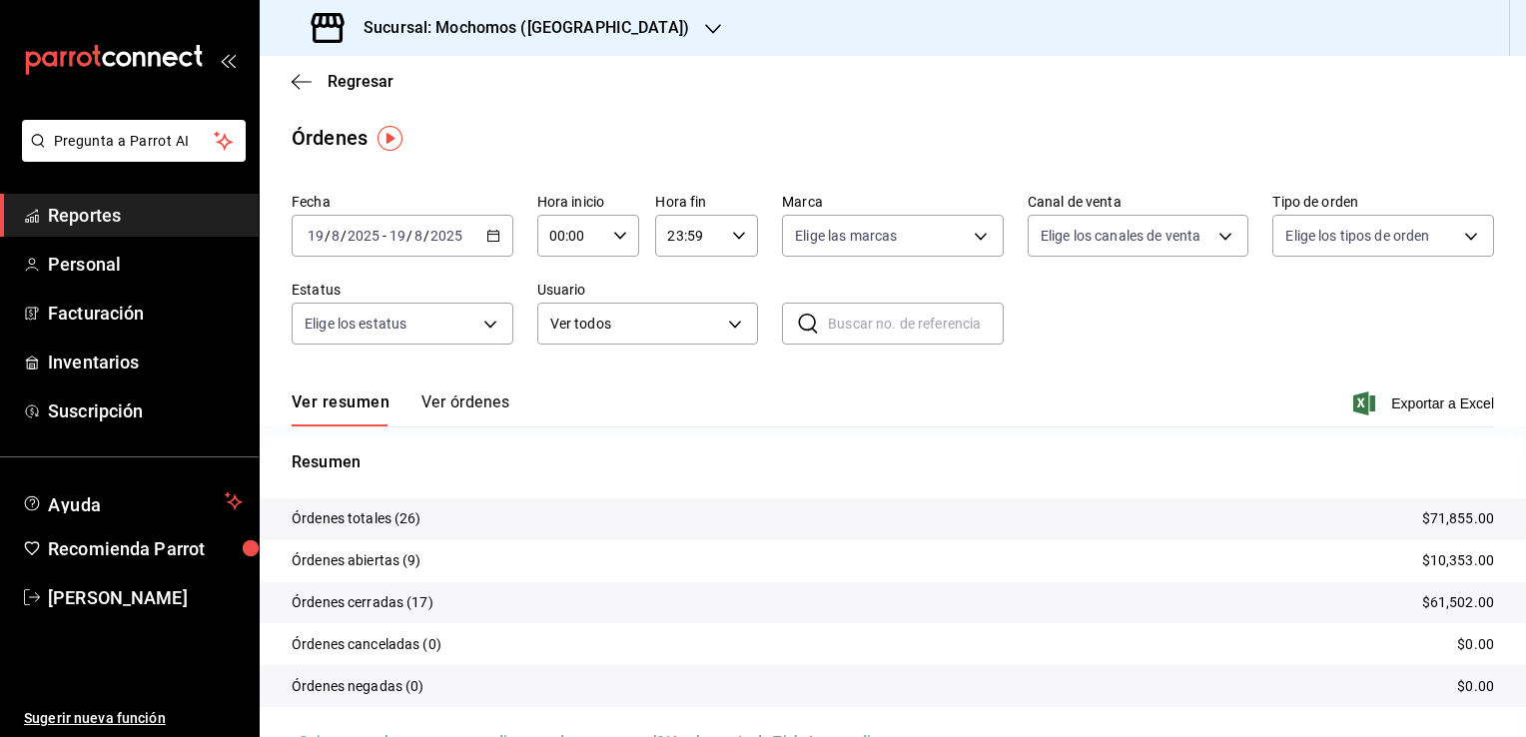
click at [497, 241] on div "[DATE] [DATE] - [DATE] [DATE]" at bounding box center [403, 236] width 222 height 42
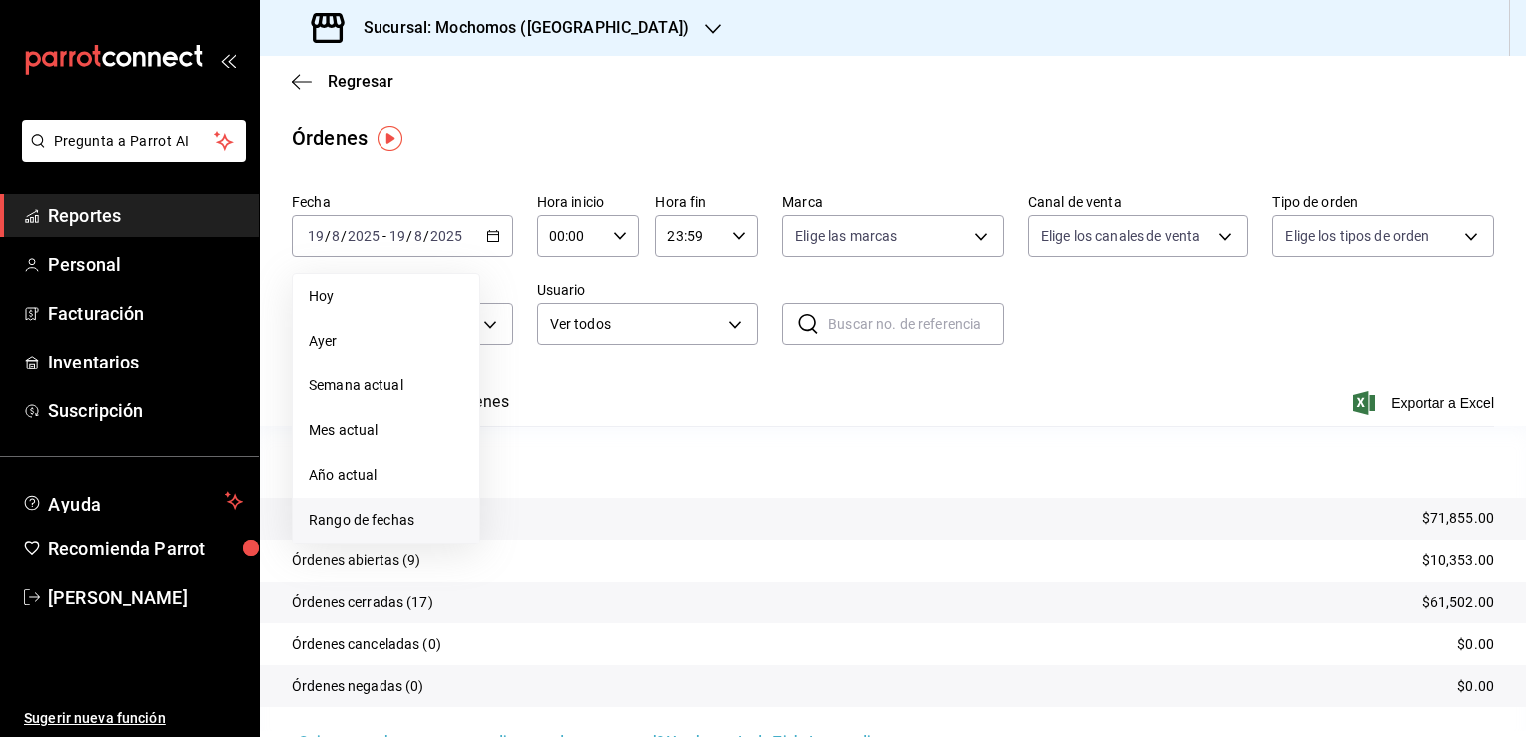
click at [371, 519] on span "Rango de fechas" at bounding box center [386, 520] width 155 height 21
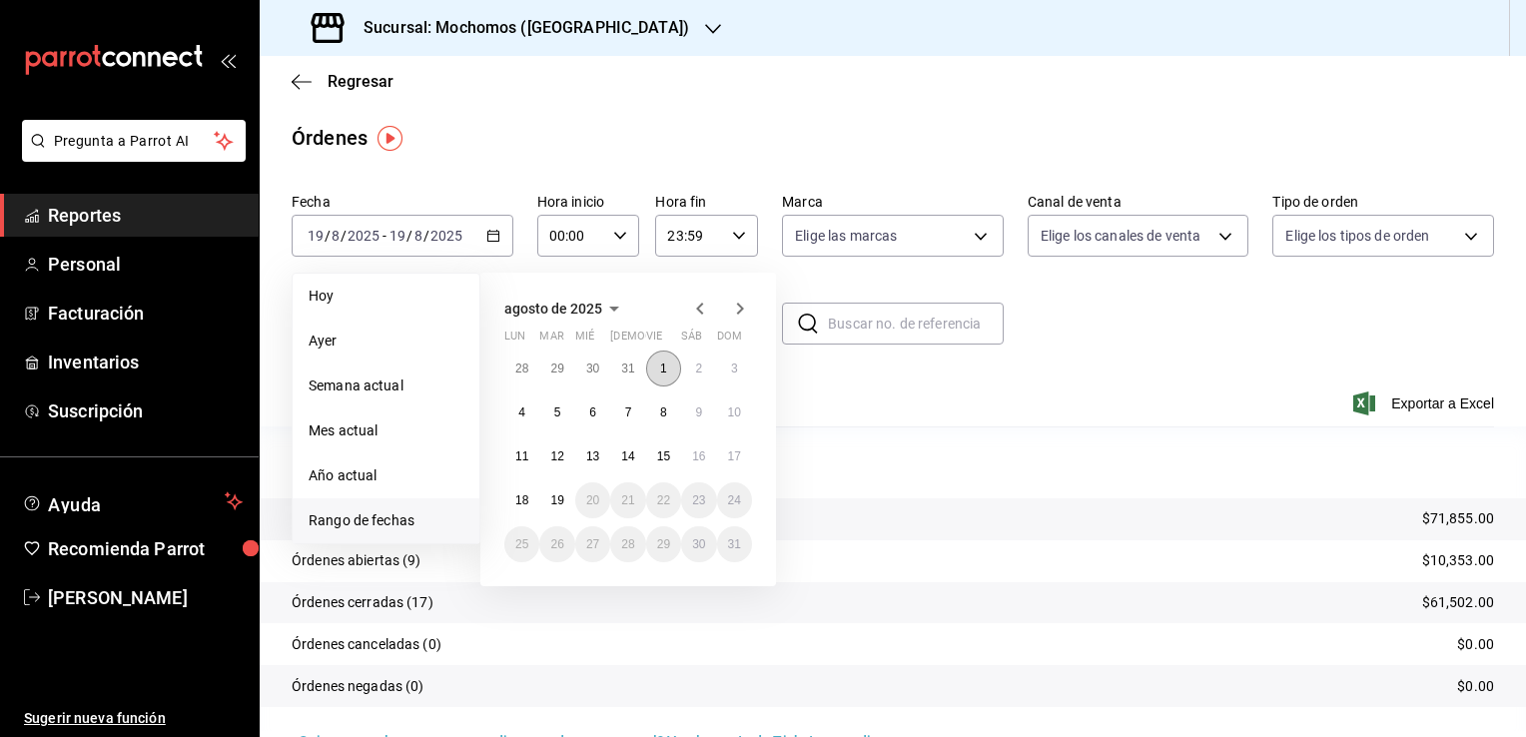
click at [656, 366] on button "1" at bounding box center [663, 369] width 35 height 36
click at [553, 499] on abbr "19" at bounding box center [556, 500] width 13 height 14
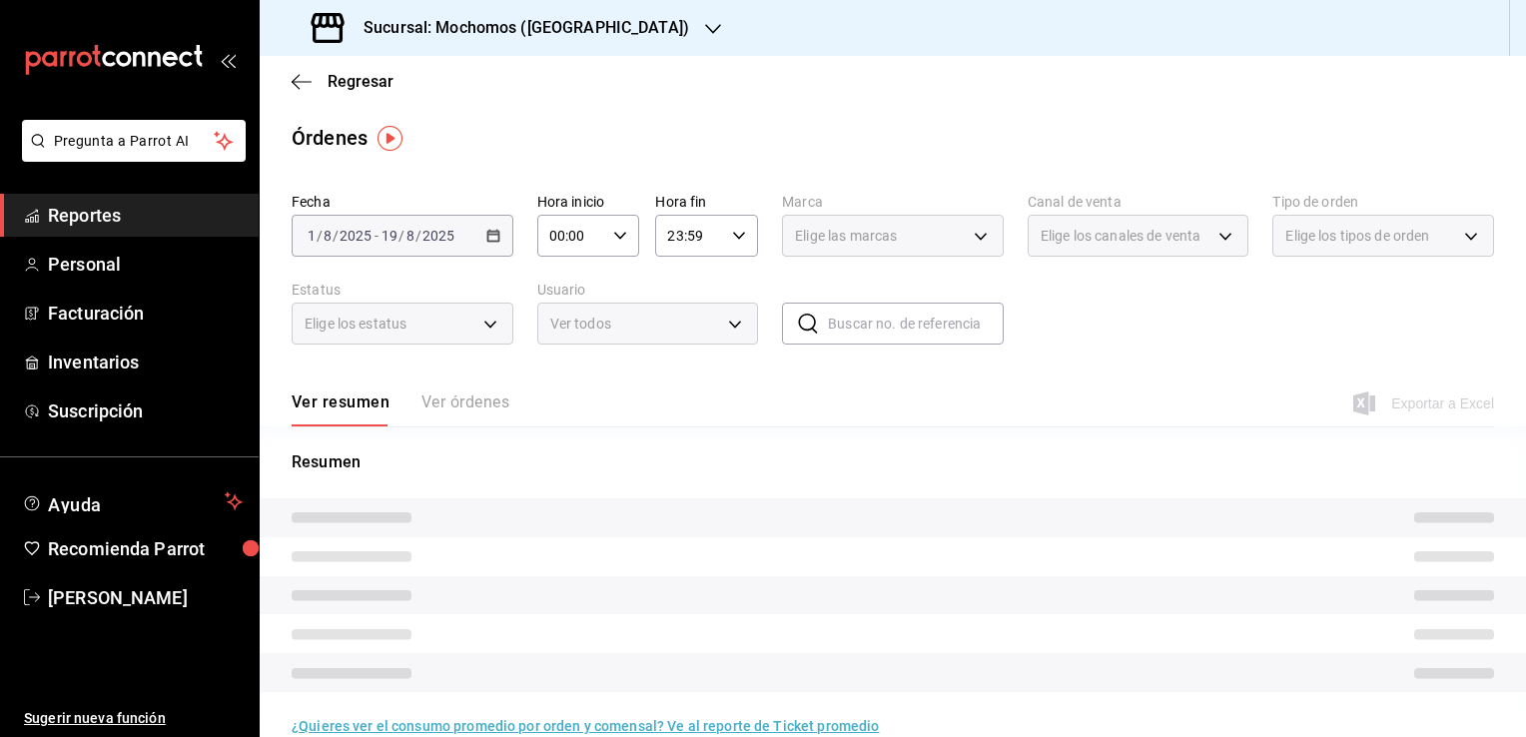
click at [615, 241] on icon "button" at bounding box center [620, 236] width 14 height 14
click at [551, 391] on span "02" at bounding box center [559, 383] width 19 height 16
type input "02:00"
click at [558, 303] on span "06" at bounding box center [559, 295] width 19 height 16
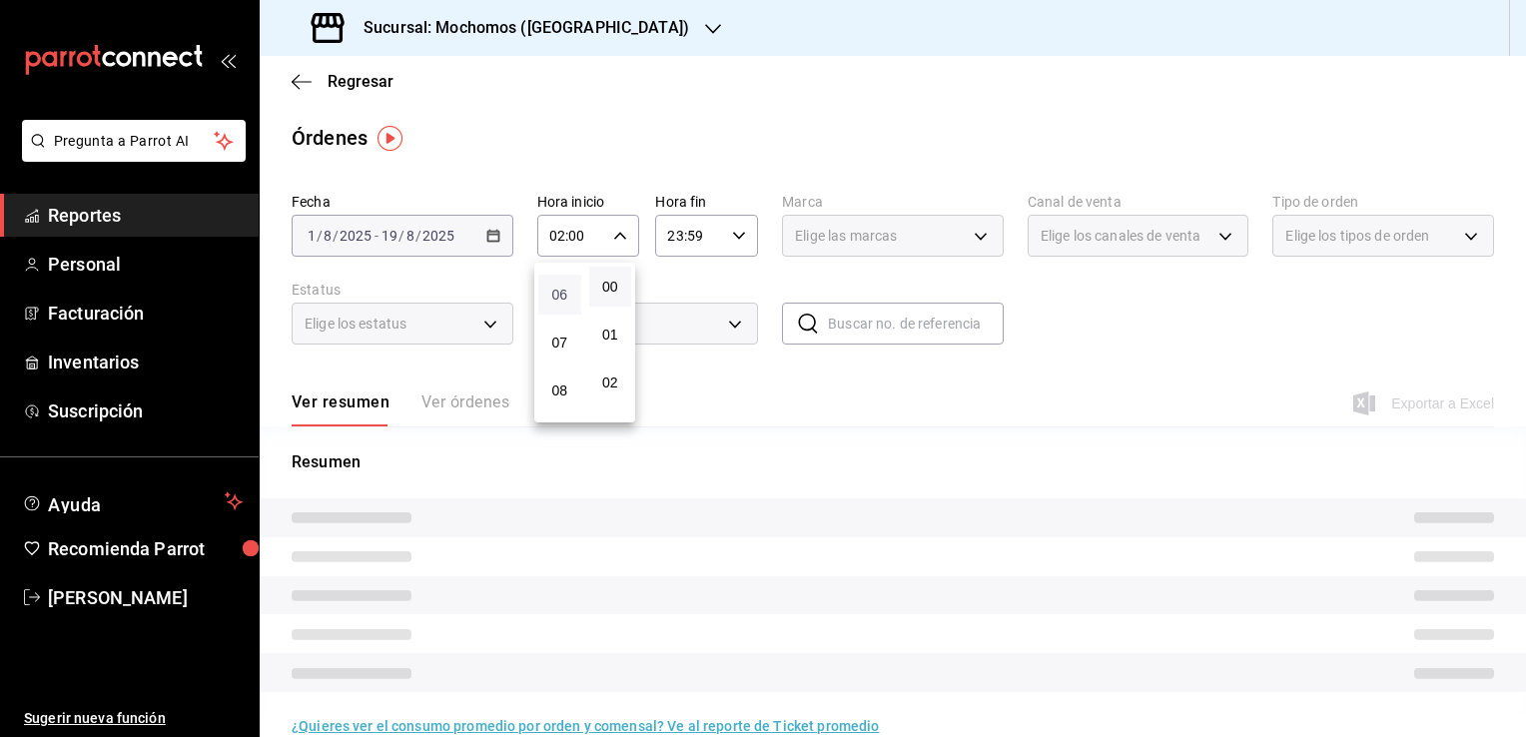
type input "06:00"
click at [727, 242] on div at bounding box center [763, 368] width 1526 height 737
click at [735, 239] on icon "button" at bounding box center [739, 236] width 14 height 14
click at [679, 297] on span "21" at bounding box center [676, 303] width 19 height 16
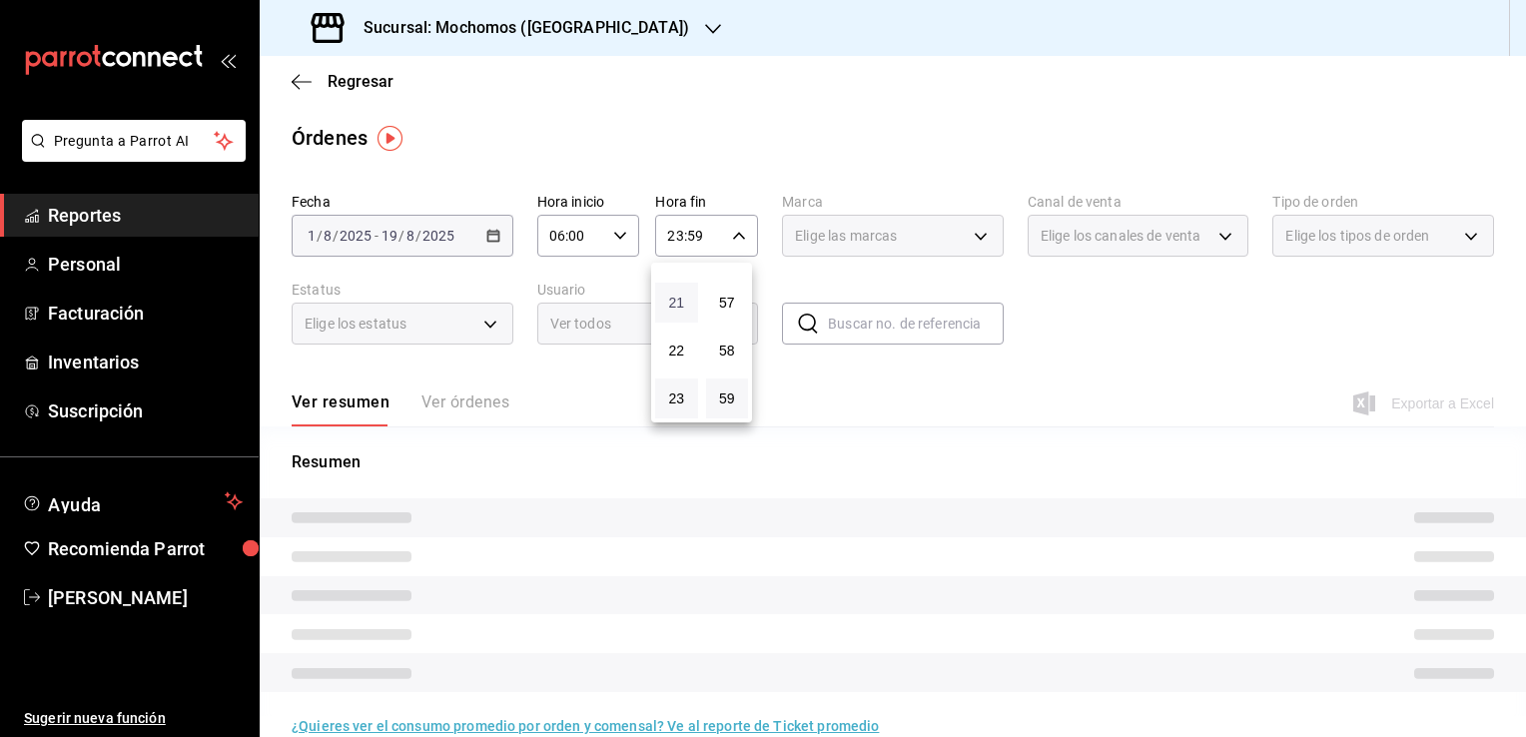
type input "21:59"
click at [677, 355] on span "05" at bounding box center [676, 356] width 19 height 16
type input "05:59"
click at [844, 401] on div at bounding box center [763, 368] width 1526 height 737
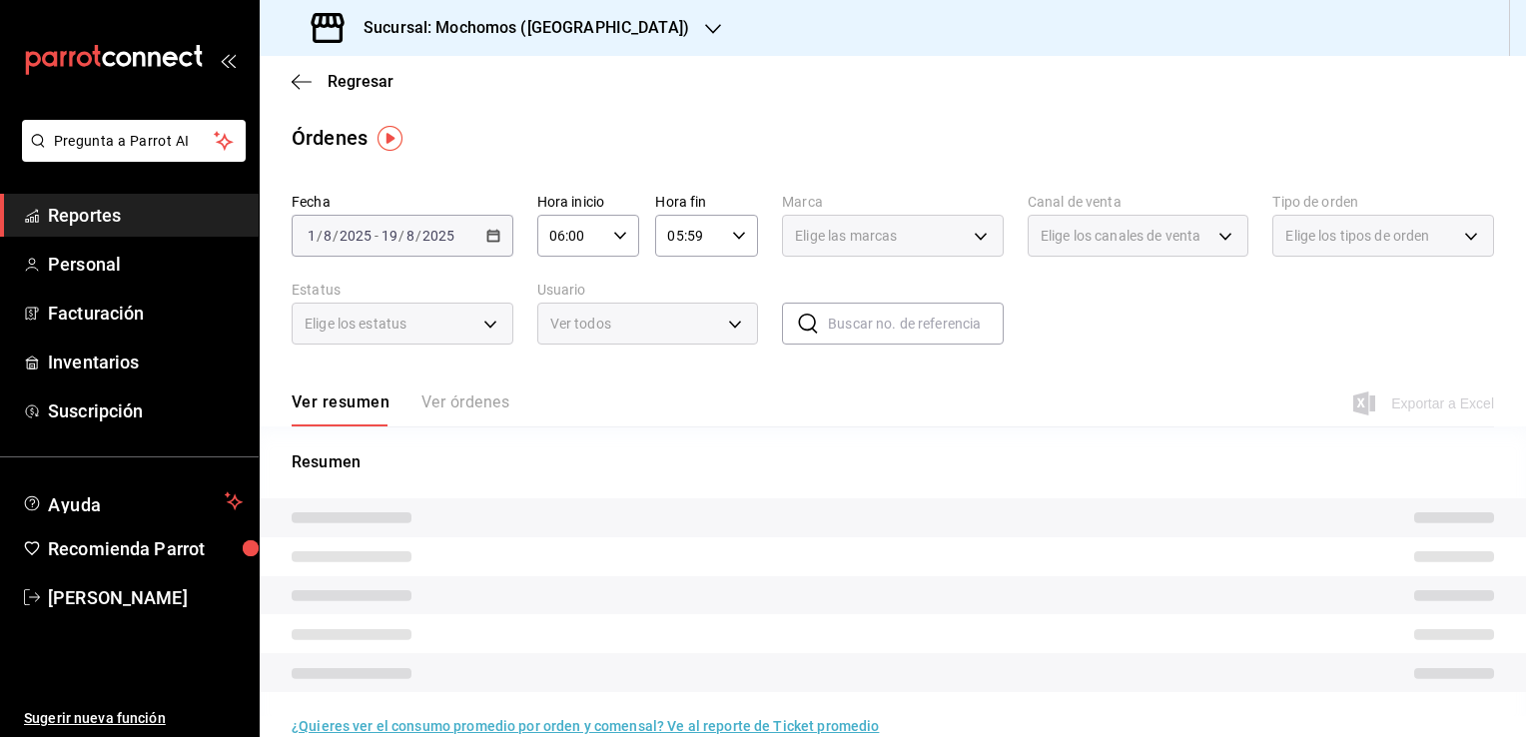
click at [974, 242] on div "Elige las marcas" at bounding box center [893, 236] width 222 height 42
click at [977, 236] on div "Elige las marcas" at bounding box center [893, 236] width 222 height 42
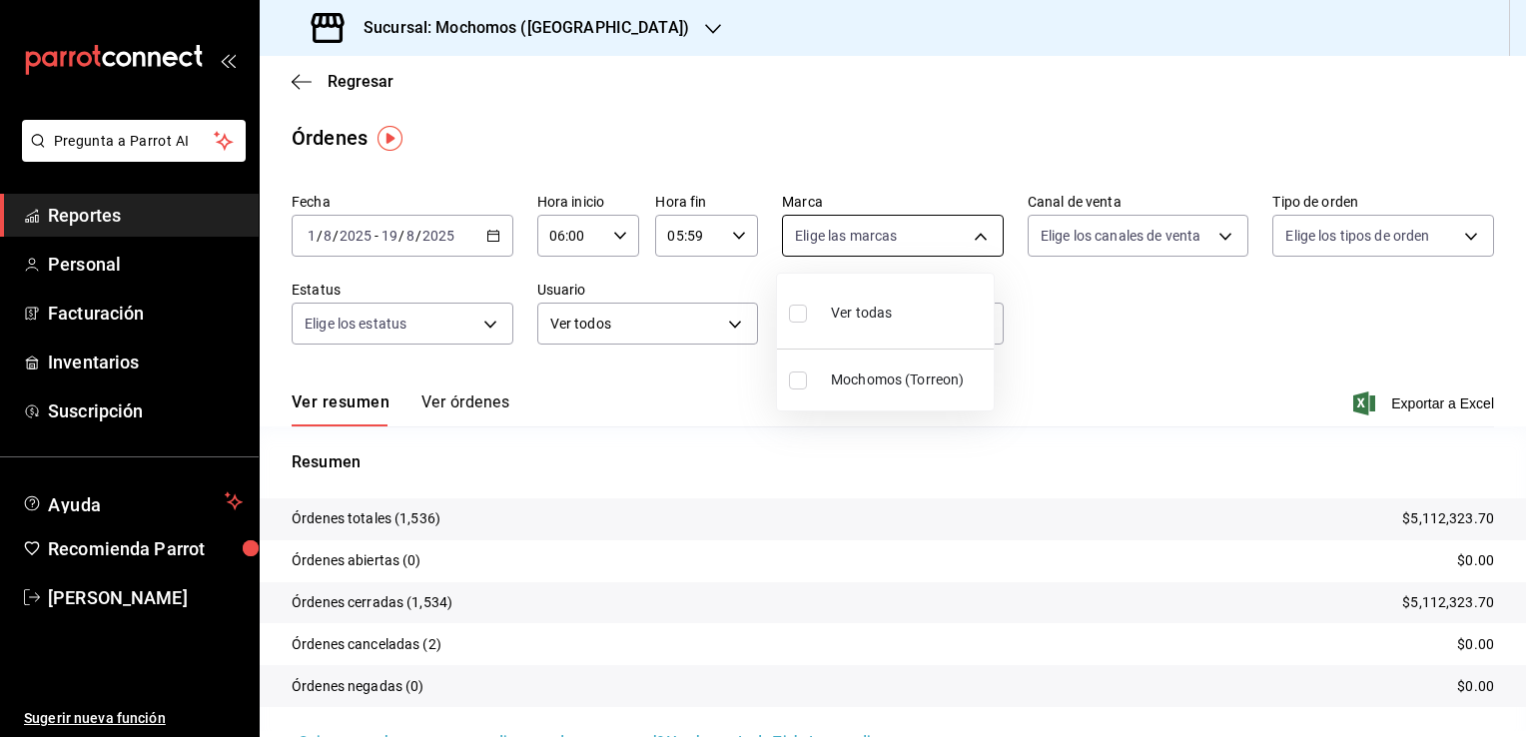
click at [977, 236] on body "Pregunta a Parrot AI Reportes Personal Facturación Inventarios Suscripción Ayud…" at bounding box center [763, 368] width 1526 height 737
click at [882, 304] on span "Ver todas" at bounding box center [861, 313] width 61 height 21
type input "c8544d00-0077-49dd-9e07-f6fffff65e49"
checkbox input "true"
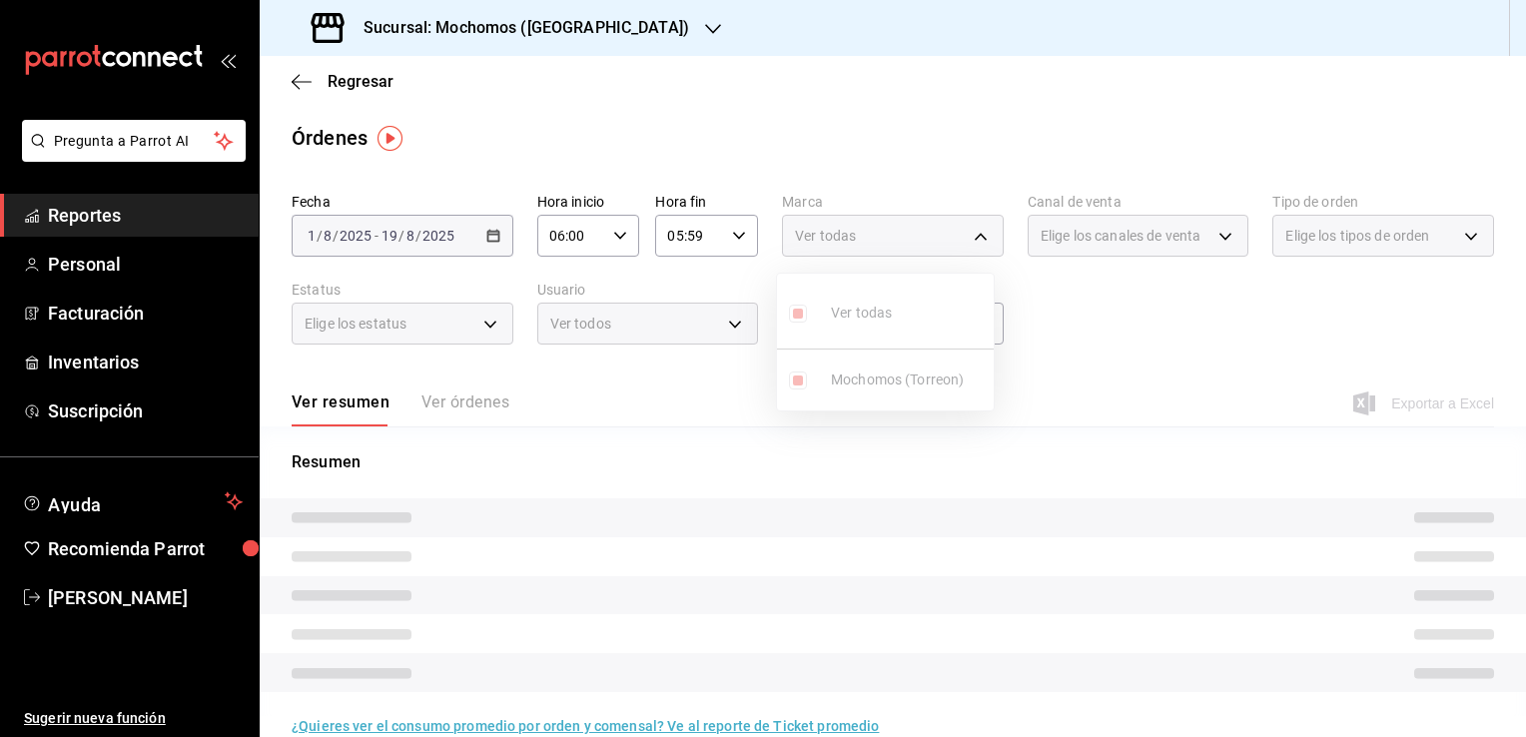
click at [1067, 323] on div at bounding box center [763, 368] width 1526 height 737
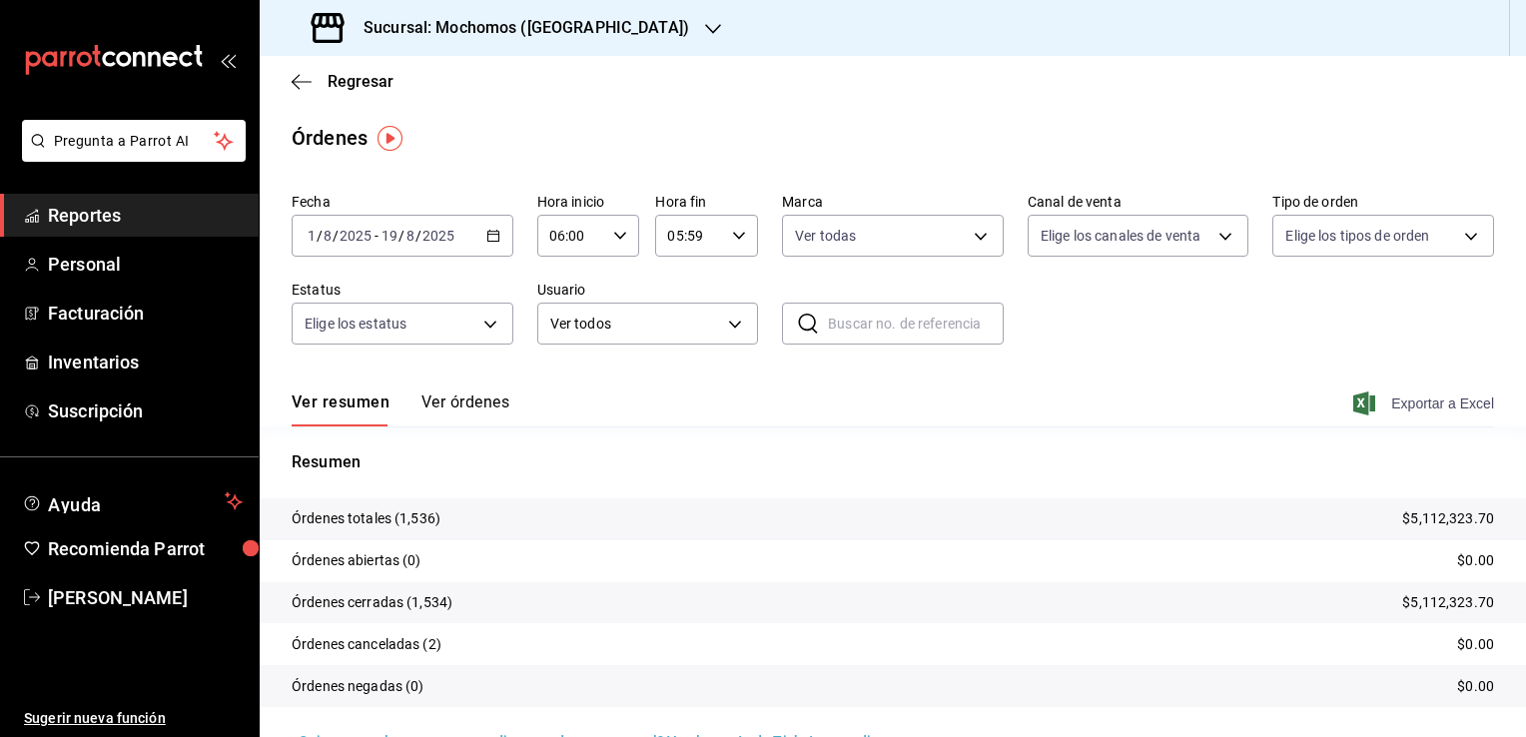
click at [1426, 401] on span "Exportar a Excel" at bounding box center [1425, 404] width 137 height 24
